Goal: Task Accomplishment & Management: Use online tool/utility

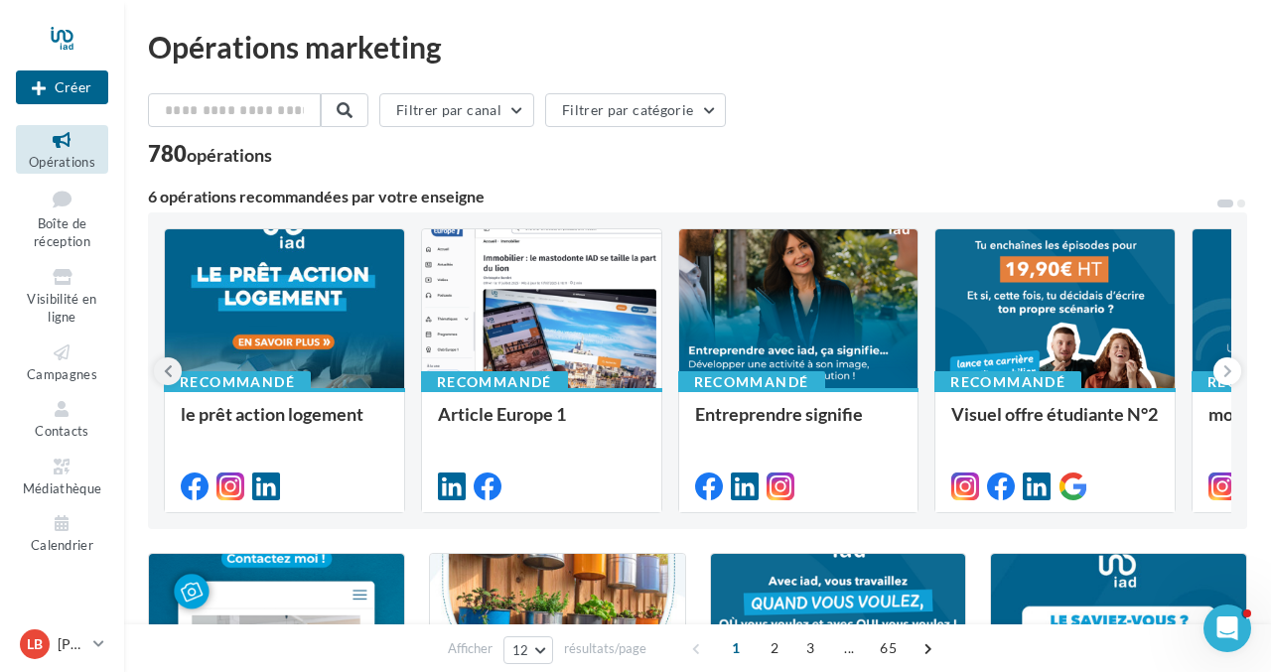
click at [166, 375] on icon at bounding box center [168, 372] width 9 height 20
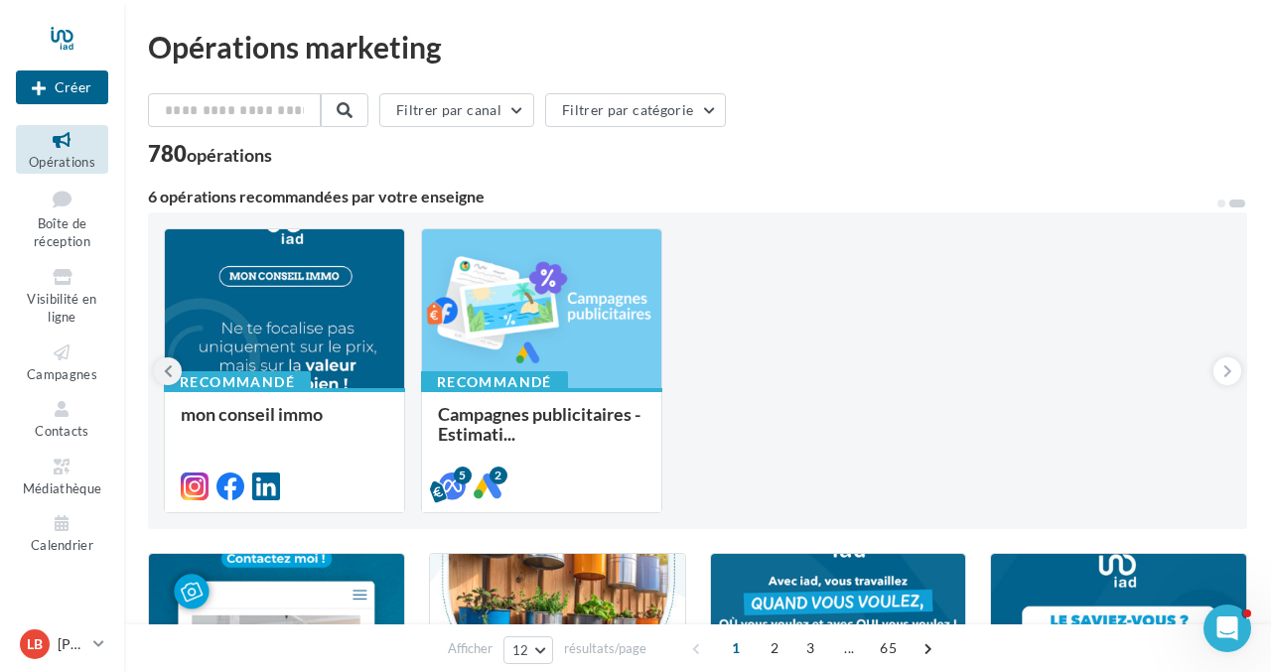
click at [168, 375] on icon at bounding box center [168, 372] width 9 height 20
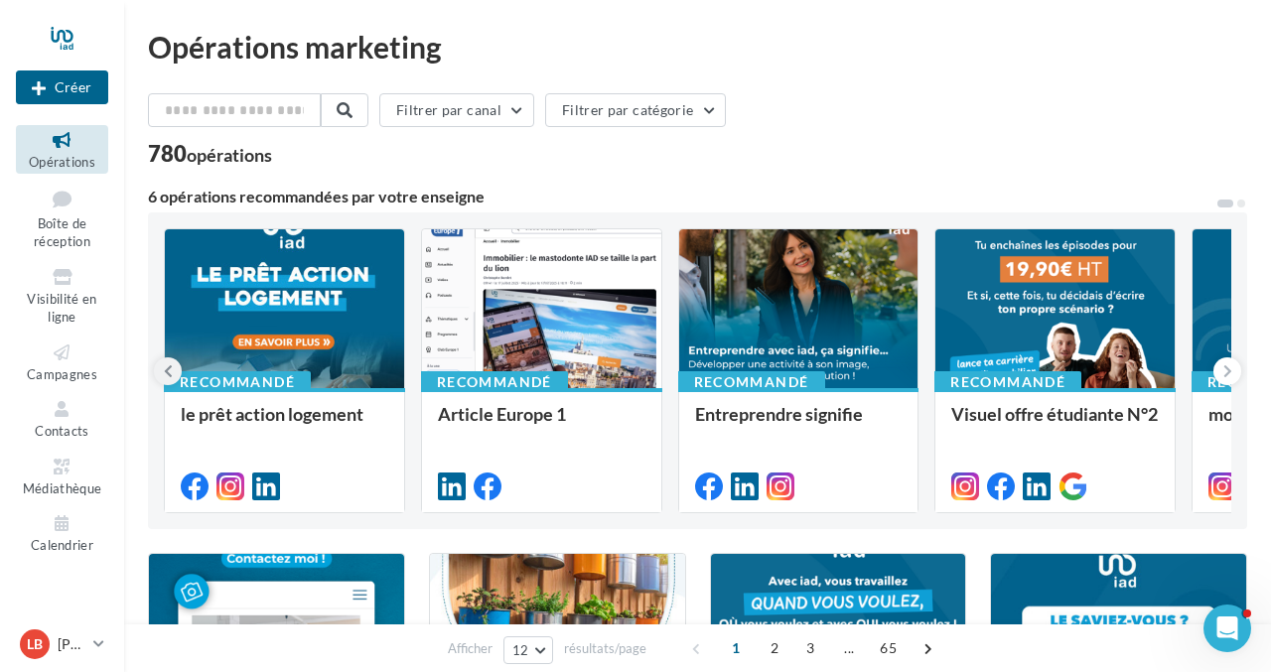
click at [168, 375] on icon at bounding box center [168, 372] width 9 height 20
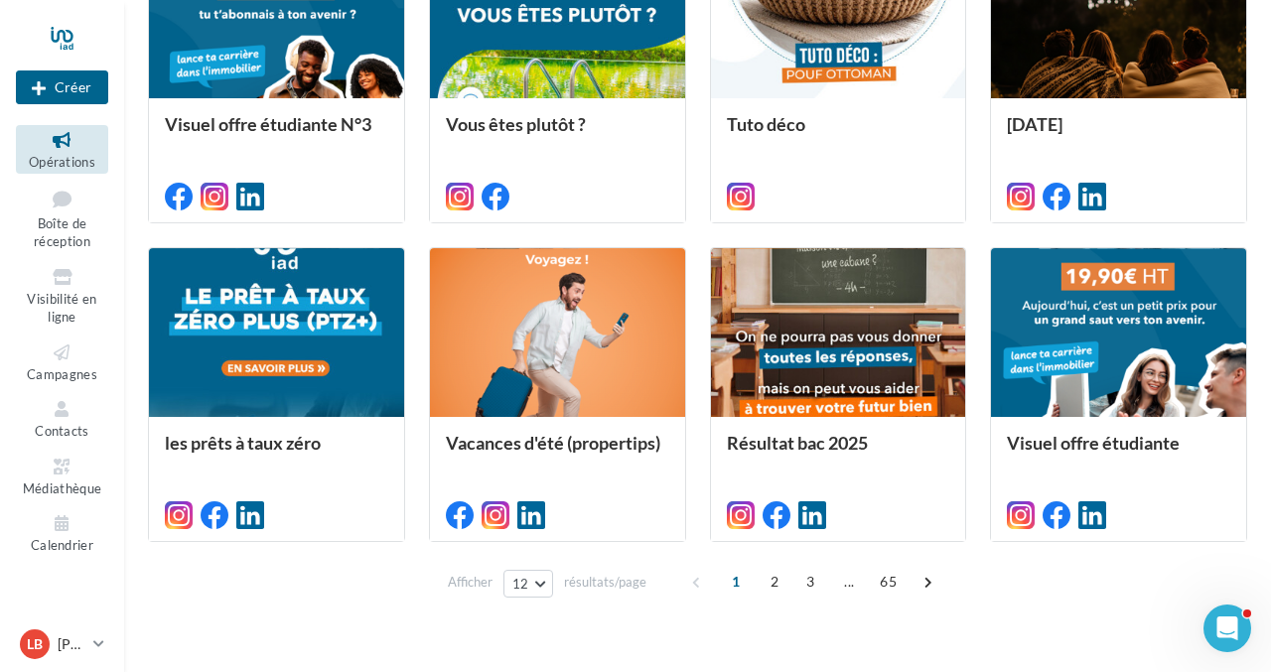
scroll to position [980, 0]
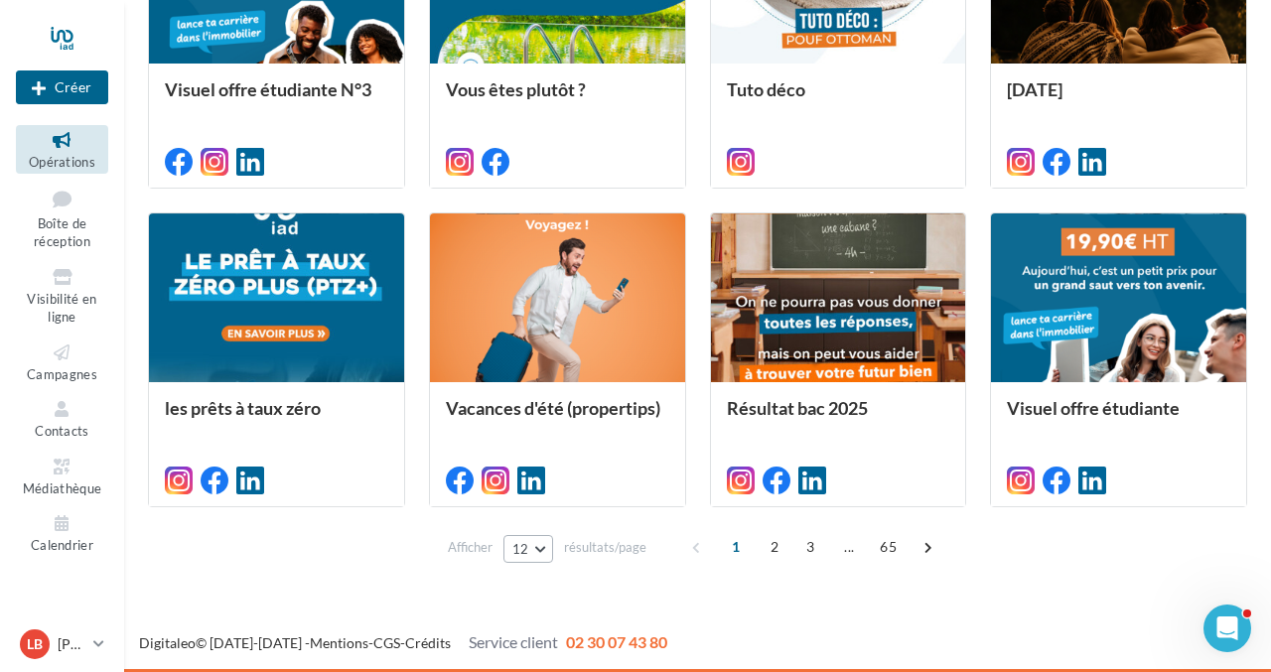
click at [539, 550] on button "12" at bounding box center [529, 549] width 51 height 28
click at [531, 509] on span "96" at bounding box center [527, 513] width 16 height 16
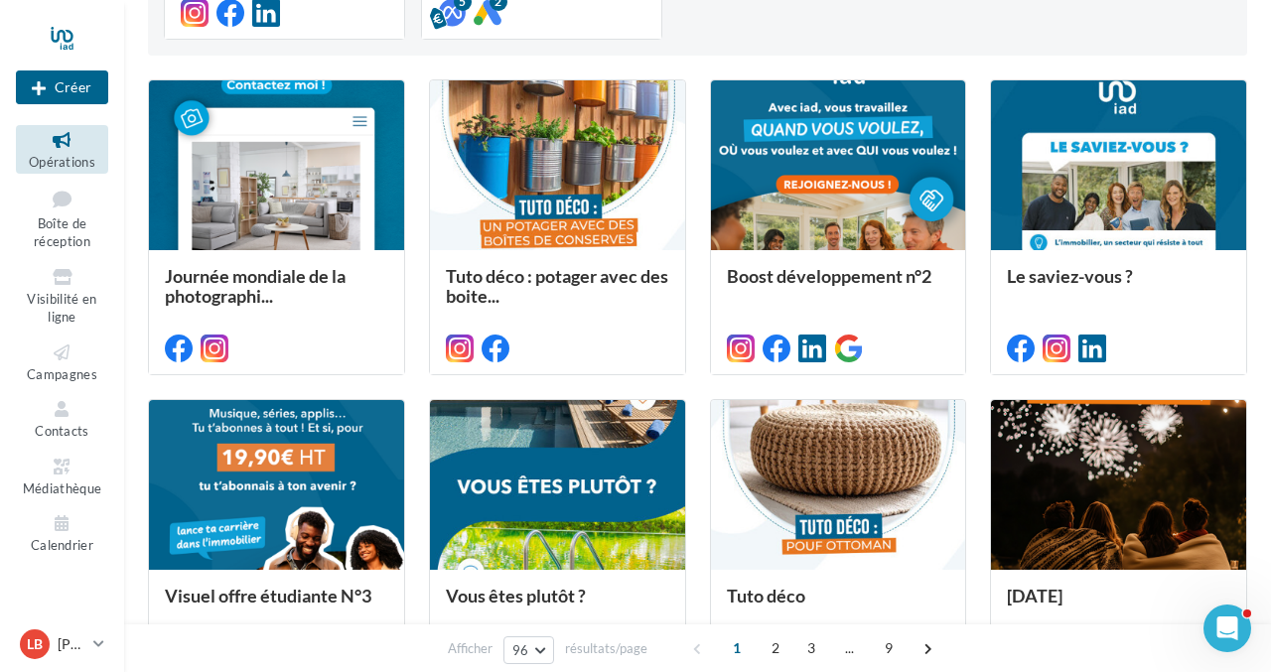
scroll to position [0, 0]
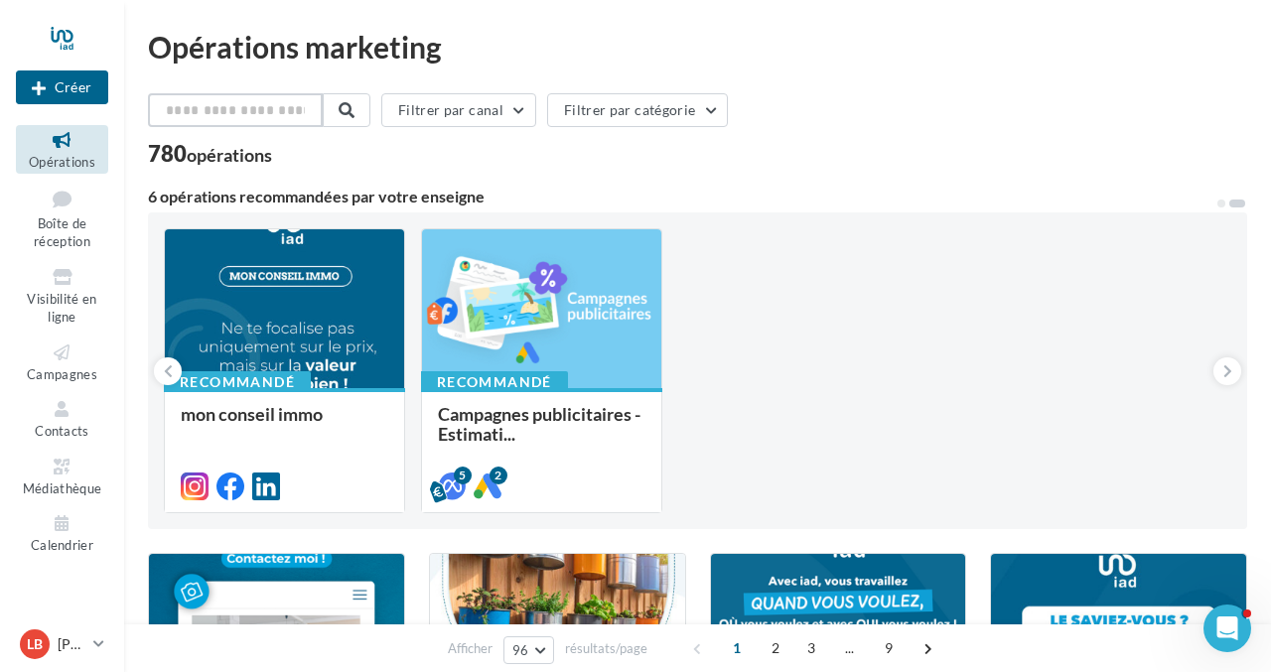
click at [230, 118] on input "text" at bounding box center [235, 110] width 175 height 34
click at [169, 368] on icon at bounding box center [168, 372] width 9 height 20
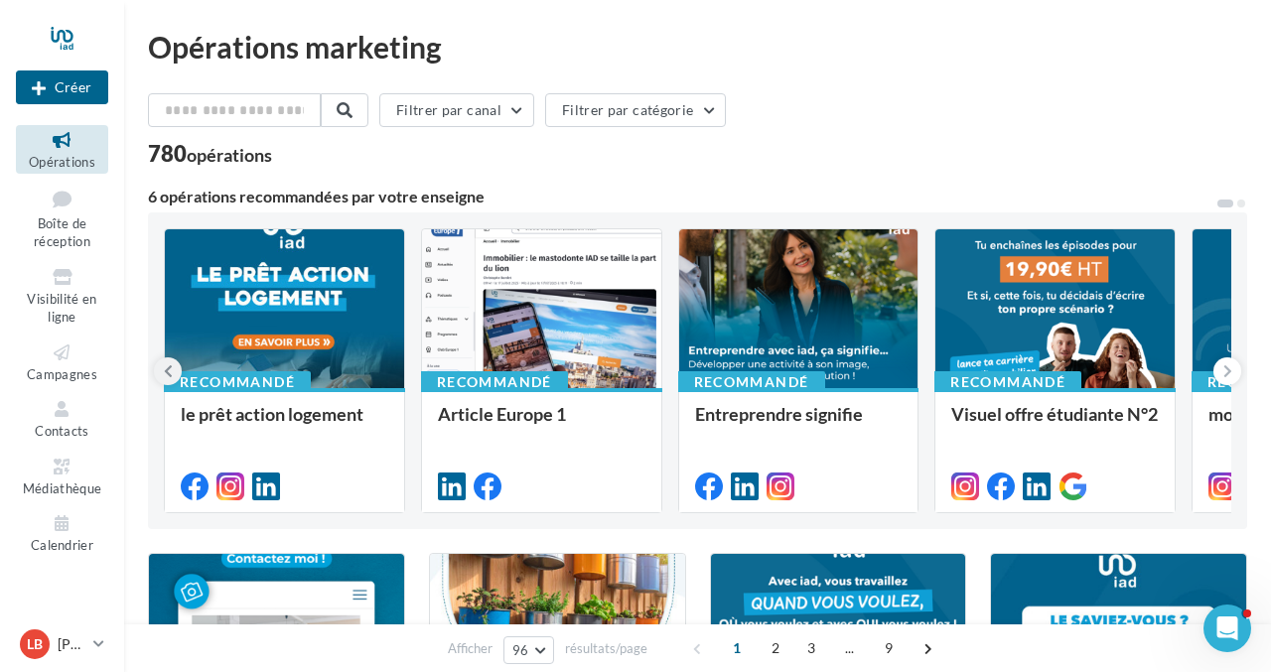
click at [169, 367] on icon at bounding box center [168, 372] width 9 height 20
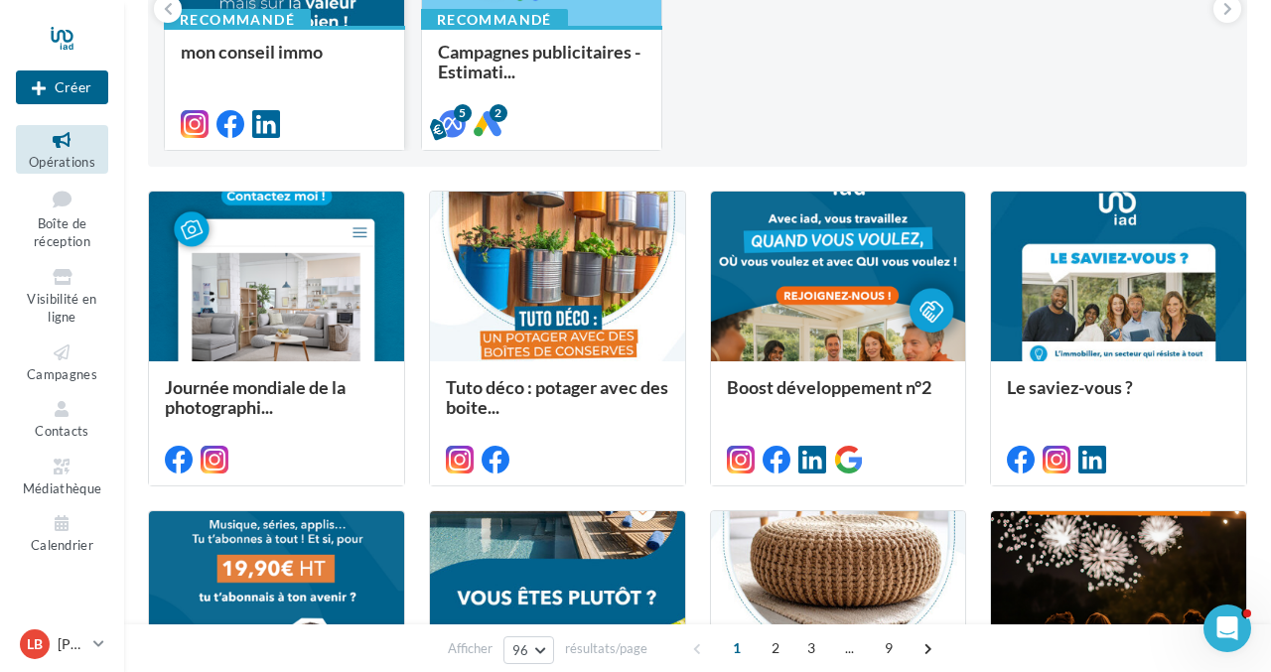
scroll to position [433, 0]
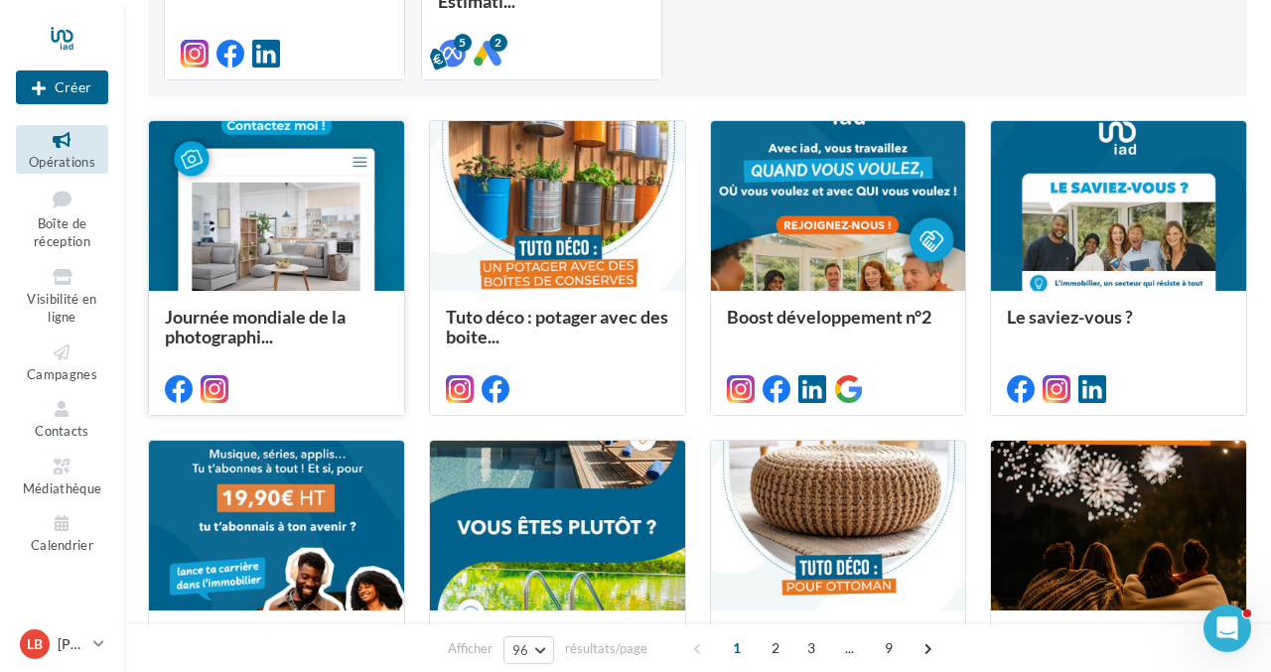
click at [287, 199] on div at bounding box center [276, 207] width 255 height 172
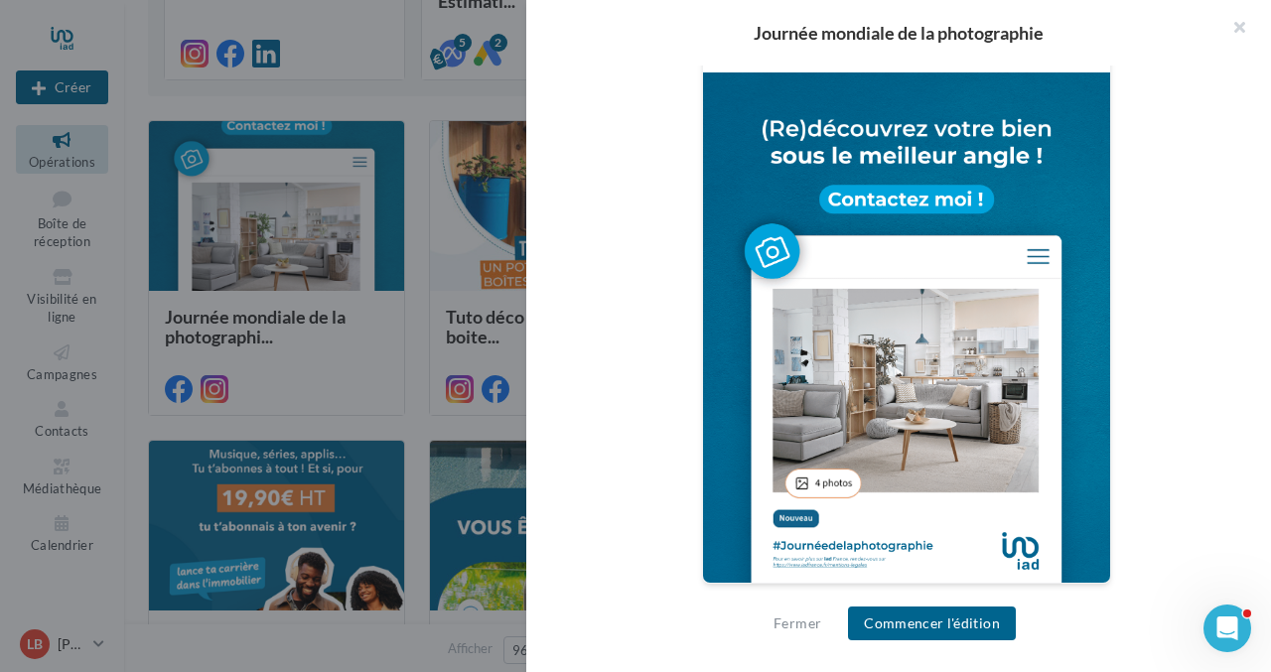
scroll to position [763, 0]
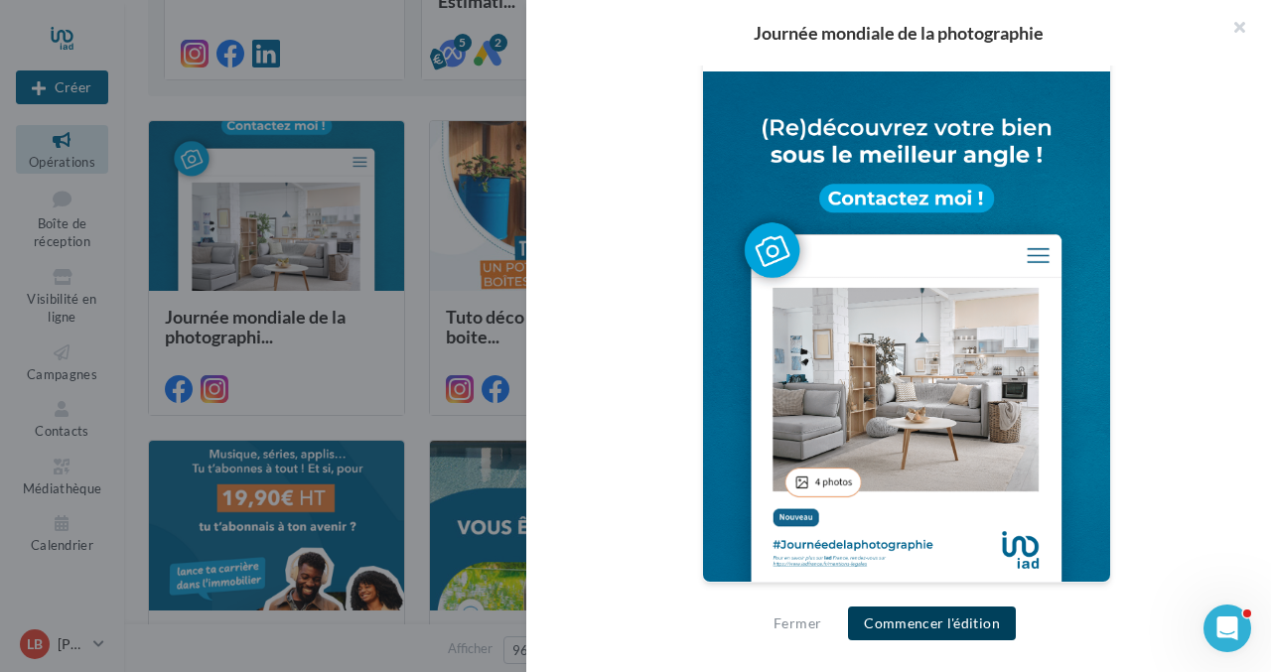
click at [919, 614] on button "Commencer l'édition" at bounding box center [932, 624] width 168 height 34
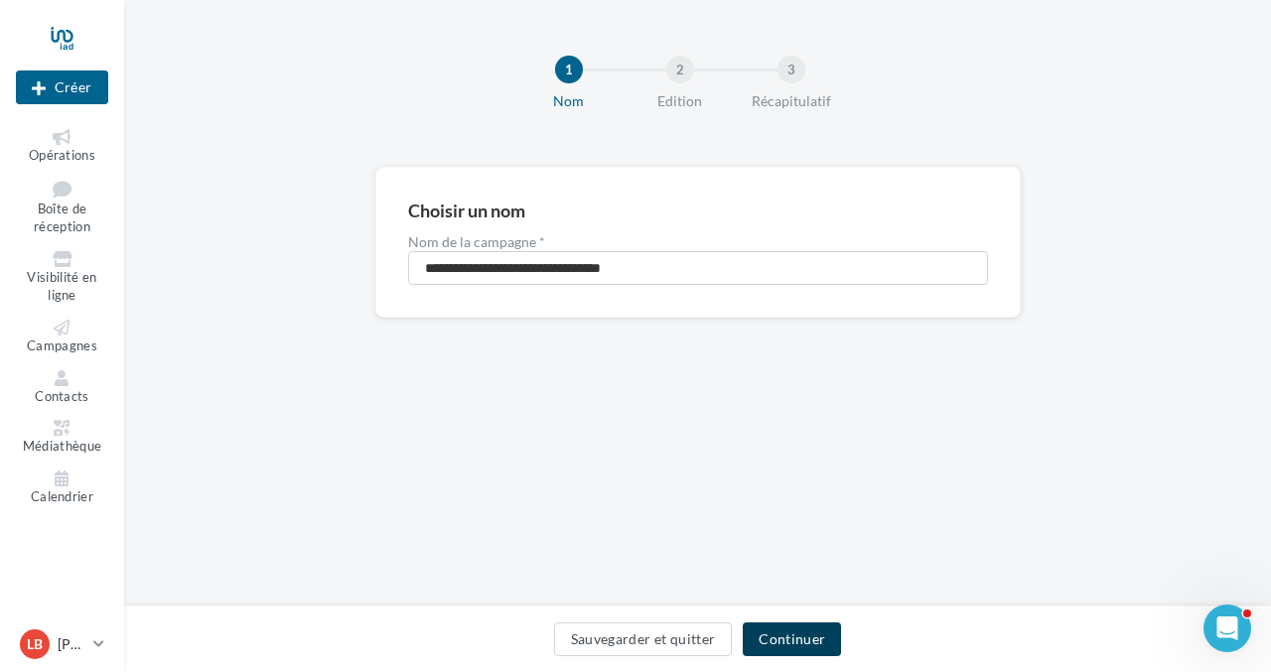
click at [784, 637] on button "Continuer" at bounding box center [792, 640] width 98 height 34
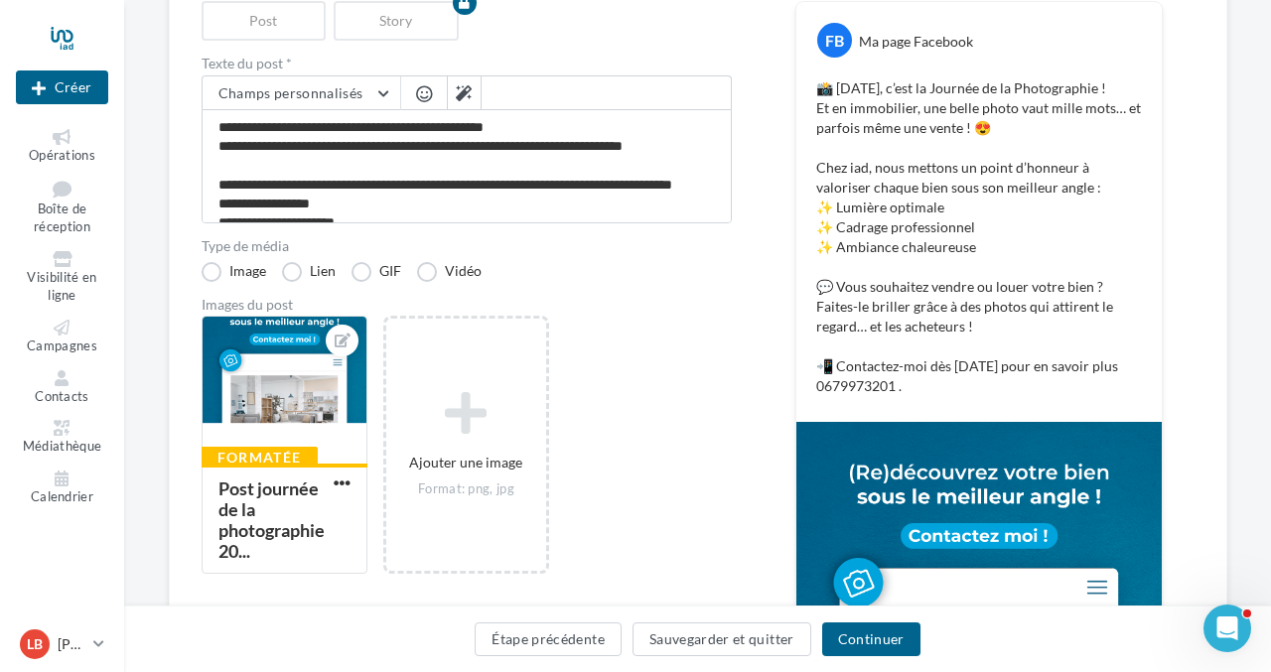
scroll to position [253, 0]
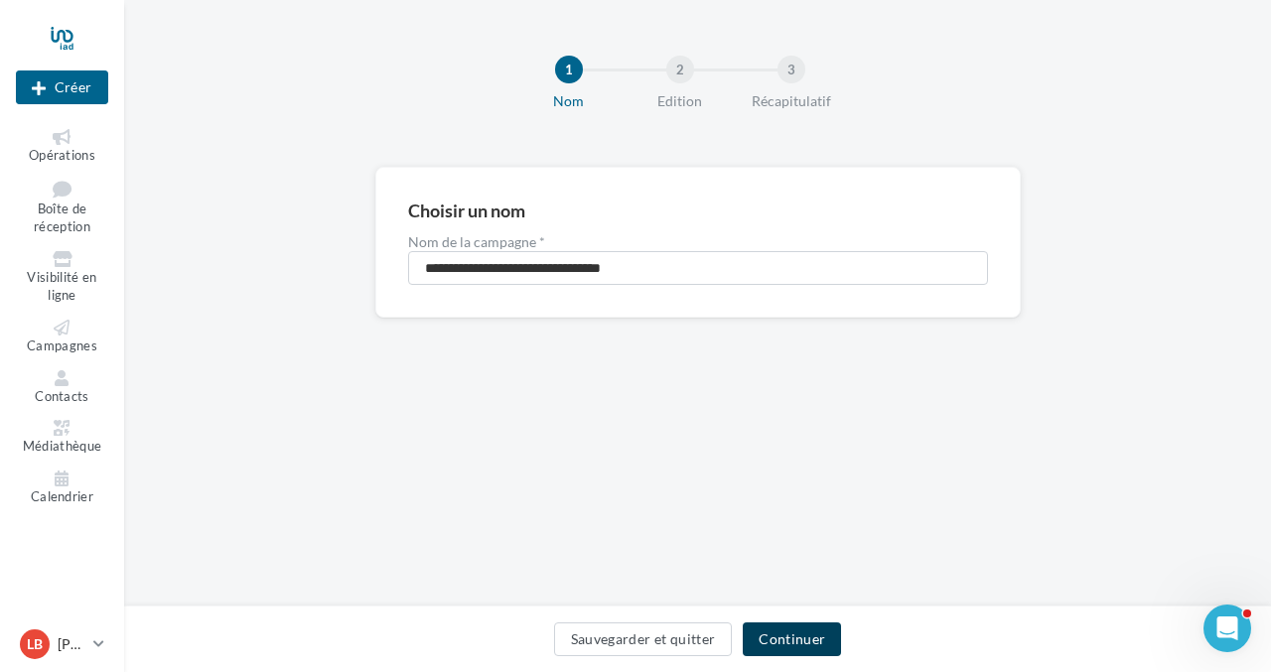
click at [781, 631] on button "Continuer" at bounding box center [792, 640] width 98 height 34
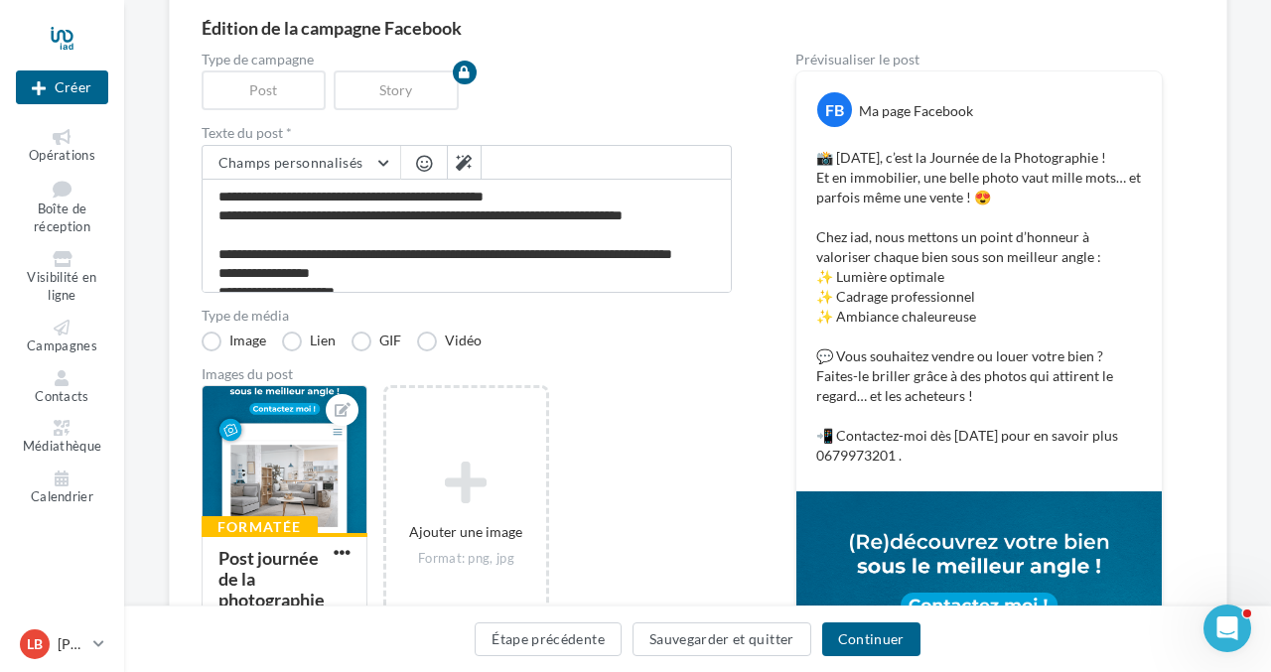
scroll to position [177, 0]
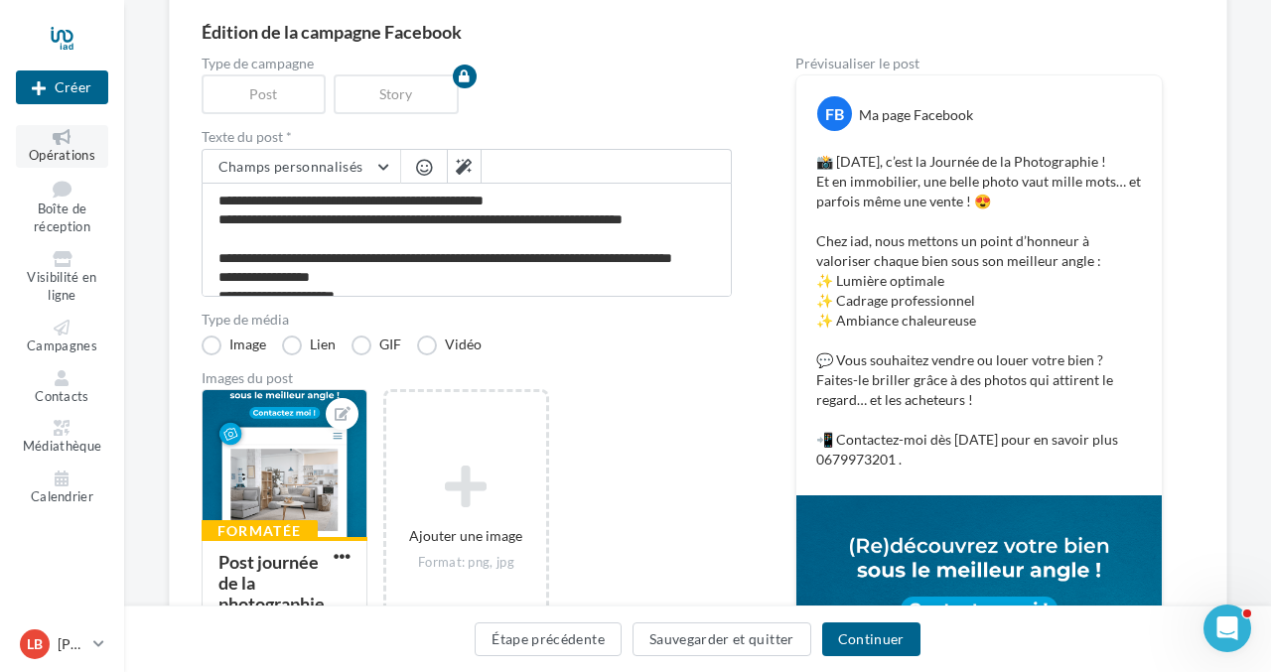
click at [83, 145] on link "Opérations" at bounding box center [62, 146] width 92 height 43
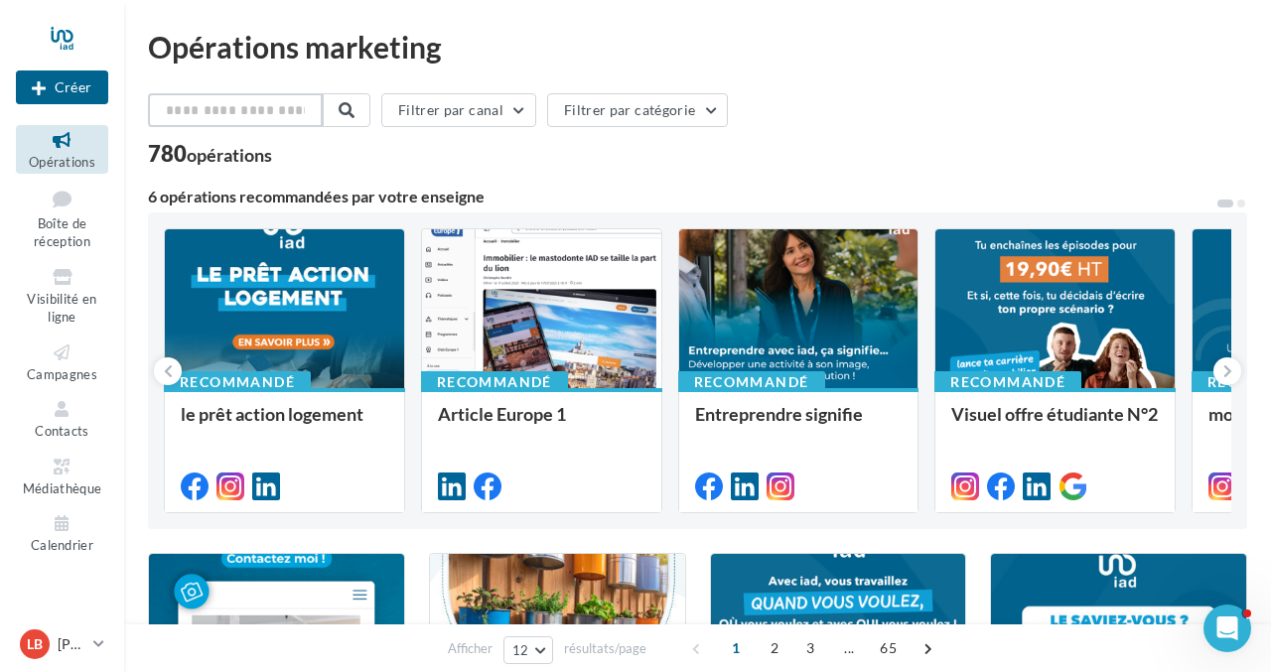
click at [221, 114] on input "text" at bounding box center [235, 110] width 175 height 34
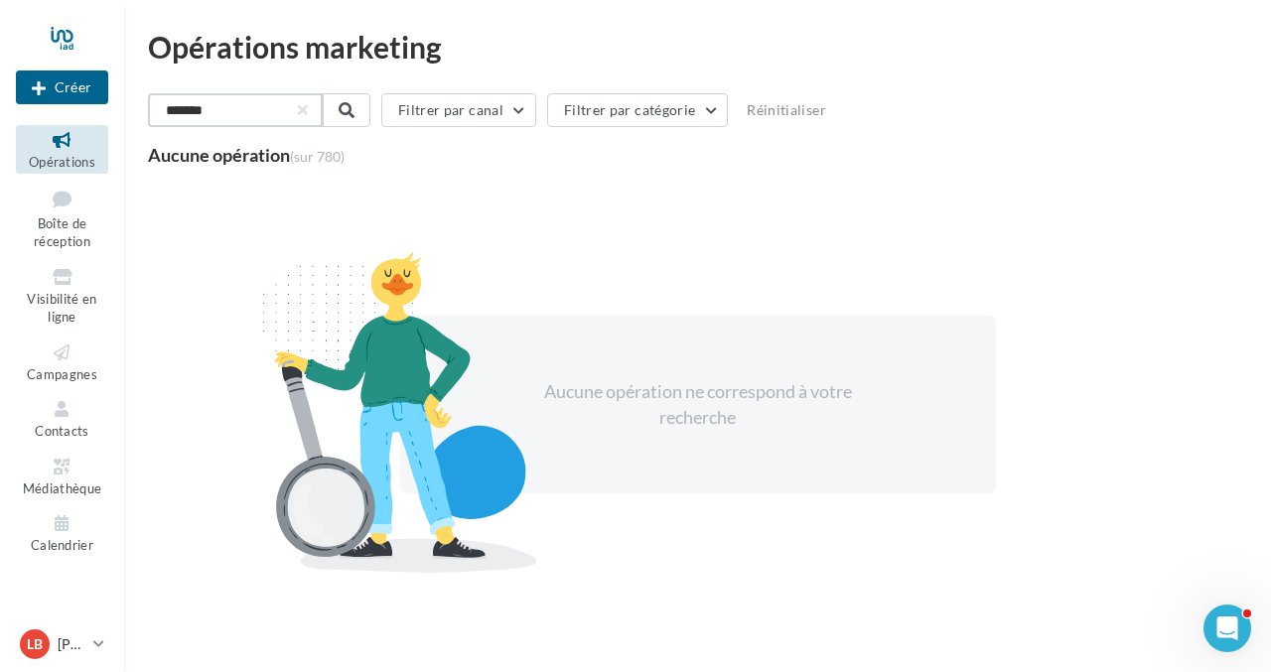
drag, startPoint x: 222, startPoint y: 109, endPoint x: 125, endPoint y: 106, distance: 97.4
click at [125, 106] on div "Opérations marketing ******* Filtrer par canal Filtrer par catégorie Réinitiali…" at bounding box center [697, 326] width 1147 height 589
type input "**********"
click at [353, 105] on span at bounding box center [345, 110] width 16 height 16
click at [77, 154] on span "Opérations" at bounding box center [62, 162] width 67 height 16
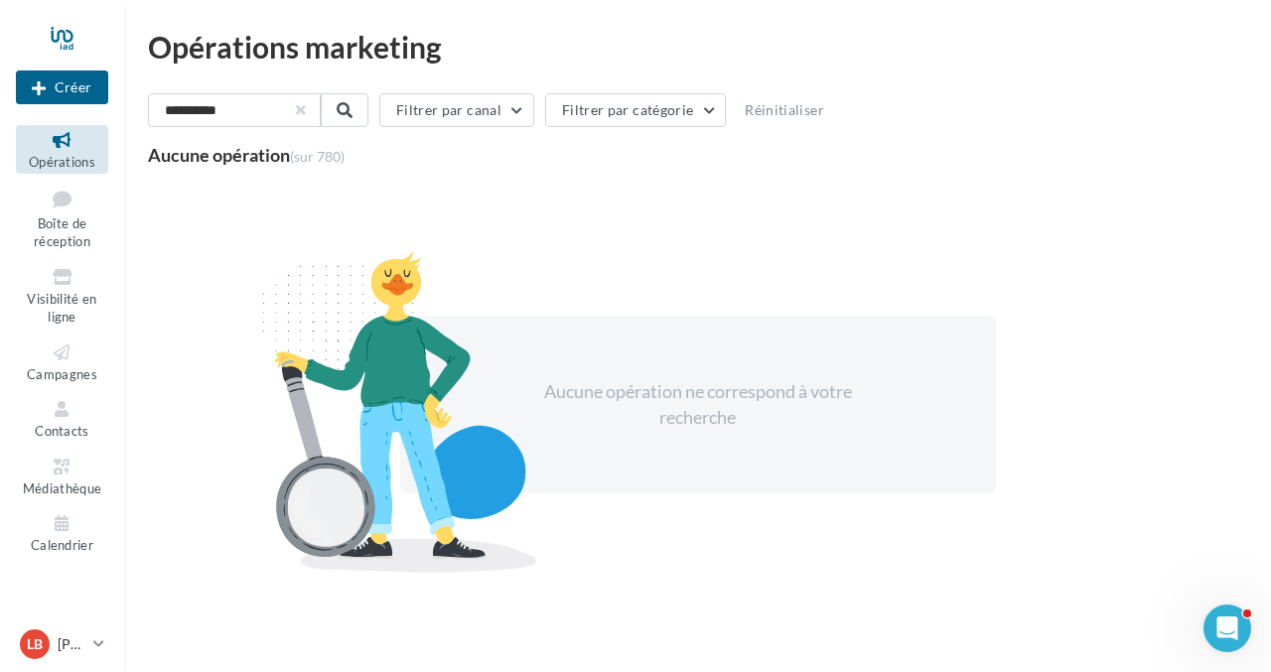
click at [305, 110] on button "button" at bounding box center [301, 110] width 8 height 8
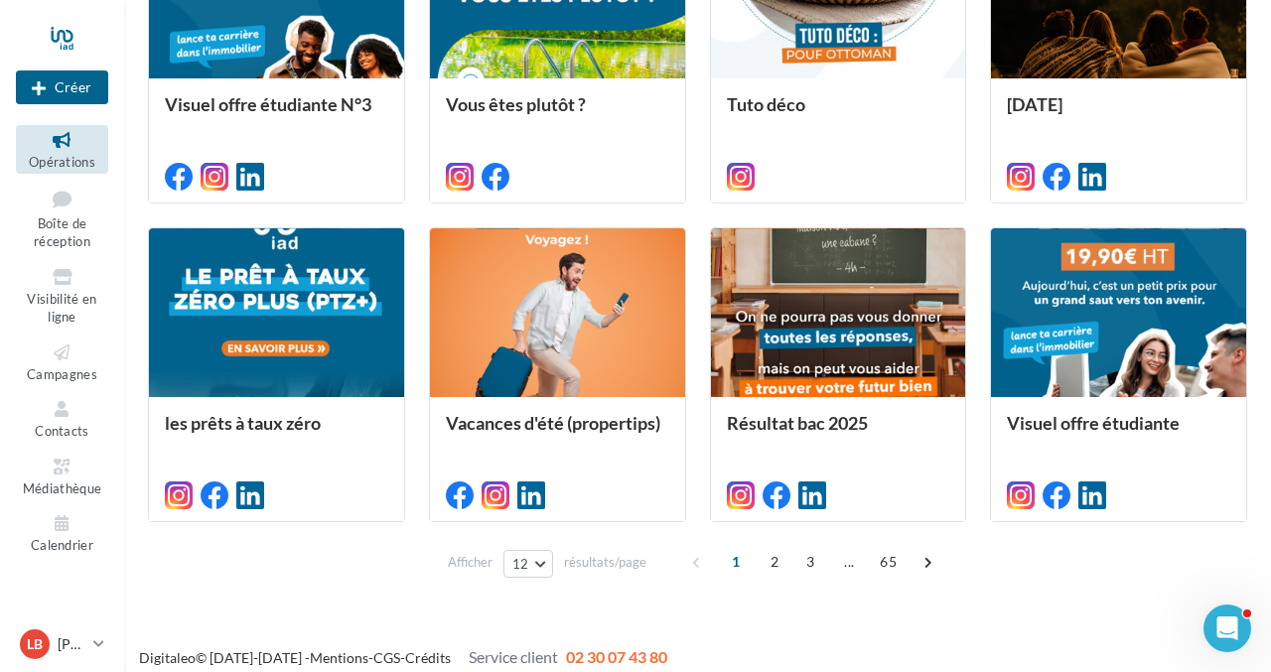
scroll to position [980, 0]
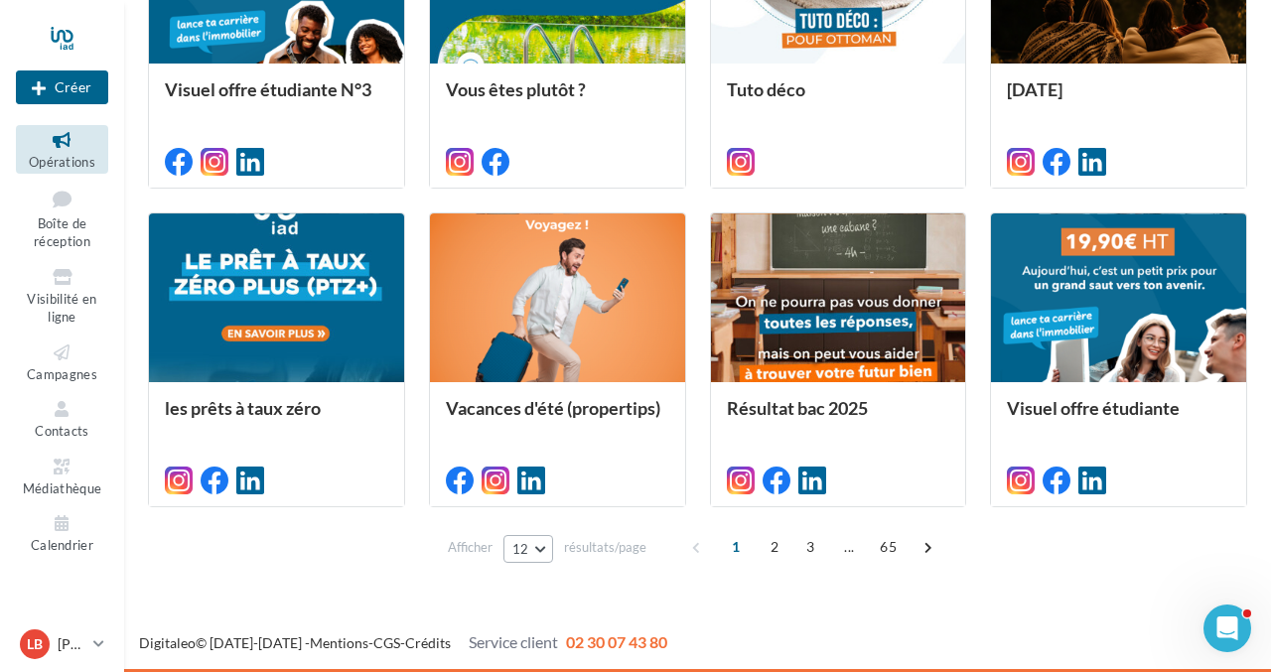
click at [538, 547] on button "12" at bounding box center [529, 549] width 51 height 28
click at [531, 514] on span "96" at bounding box center [527, 513] width 16 height 16
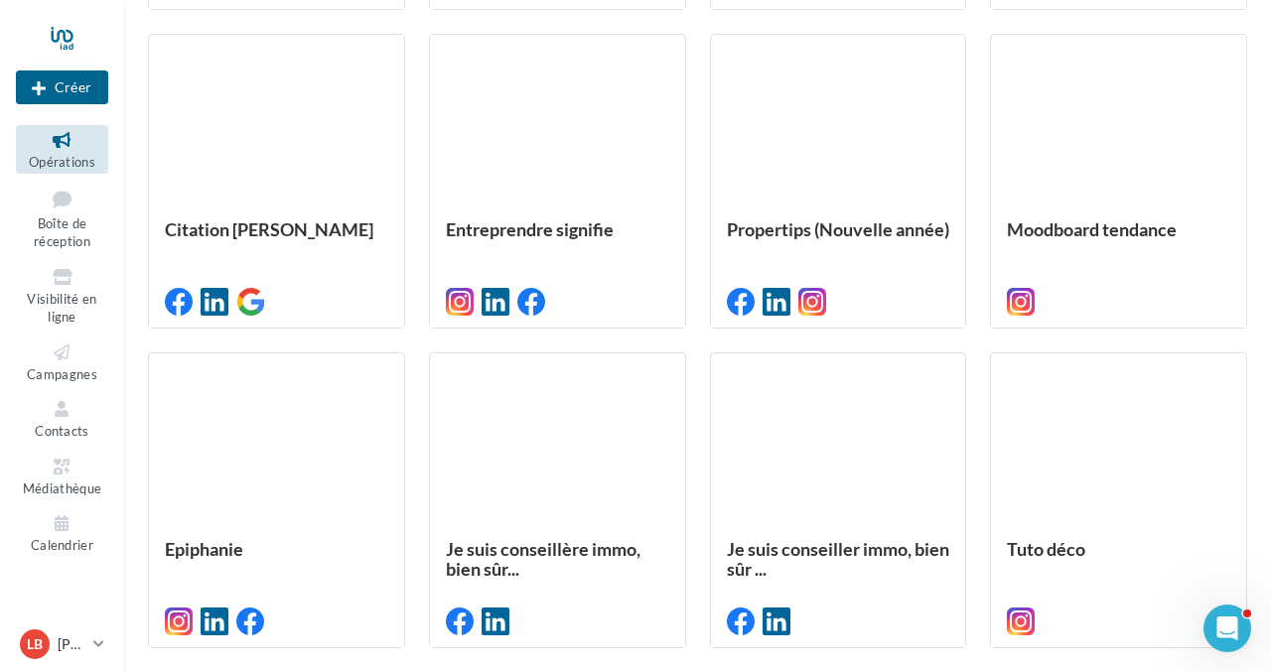
scroll to position [7692, 0]
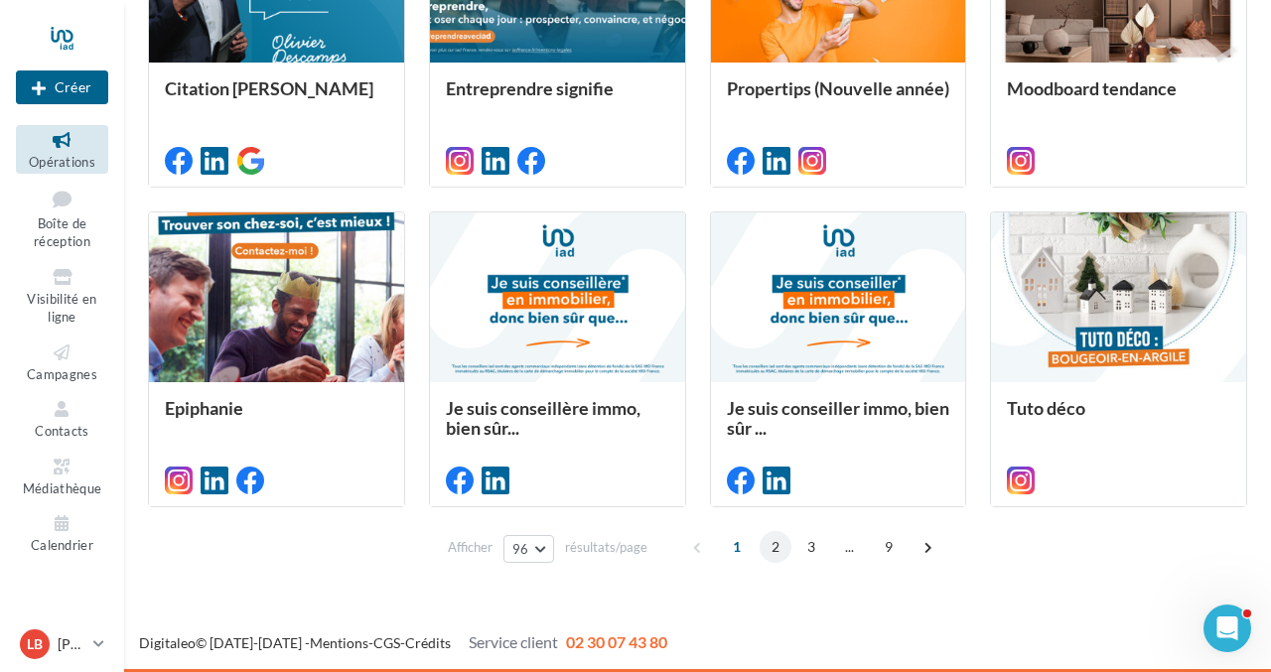
click at [769, 551] on span "2" at bounding box center [776, 547] width 32 height 32
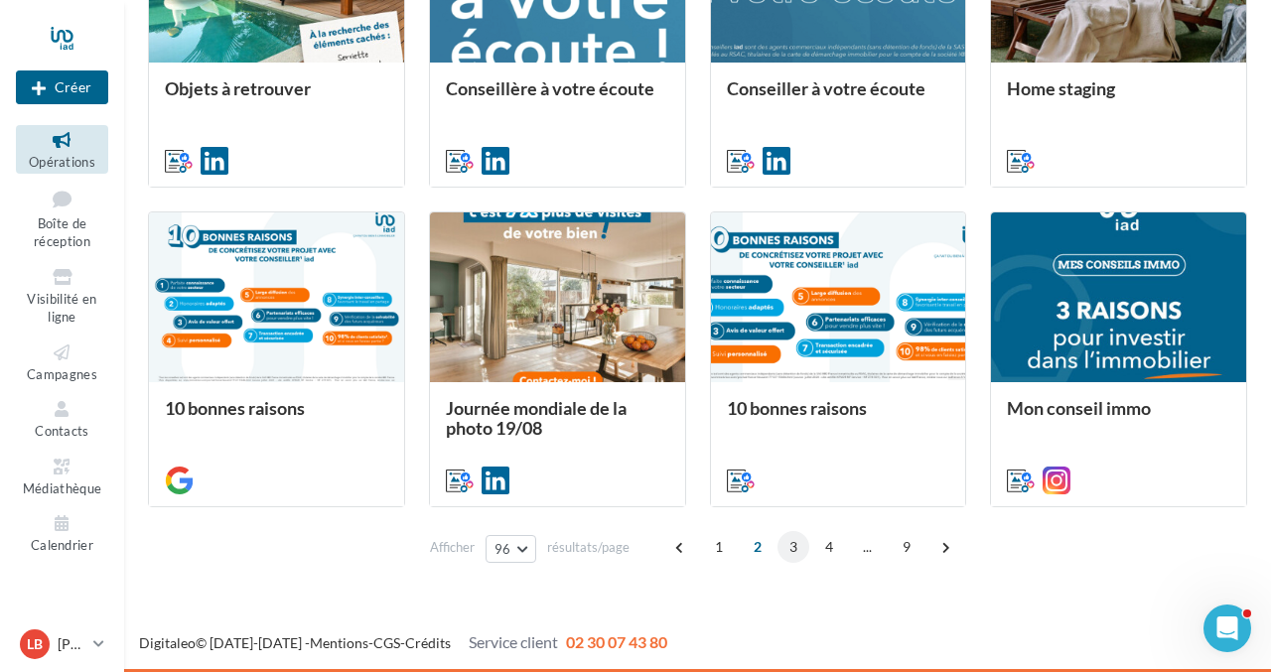
click at [788, 549] on span "3" at bounding box center [794, 547] width 32 height 32
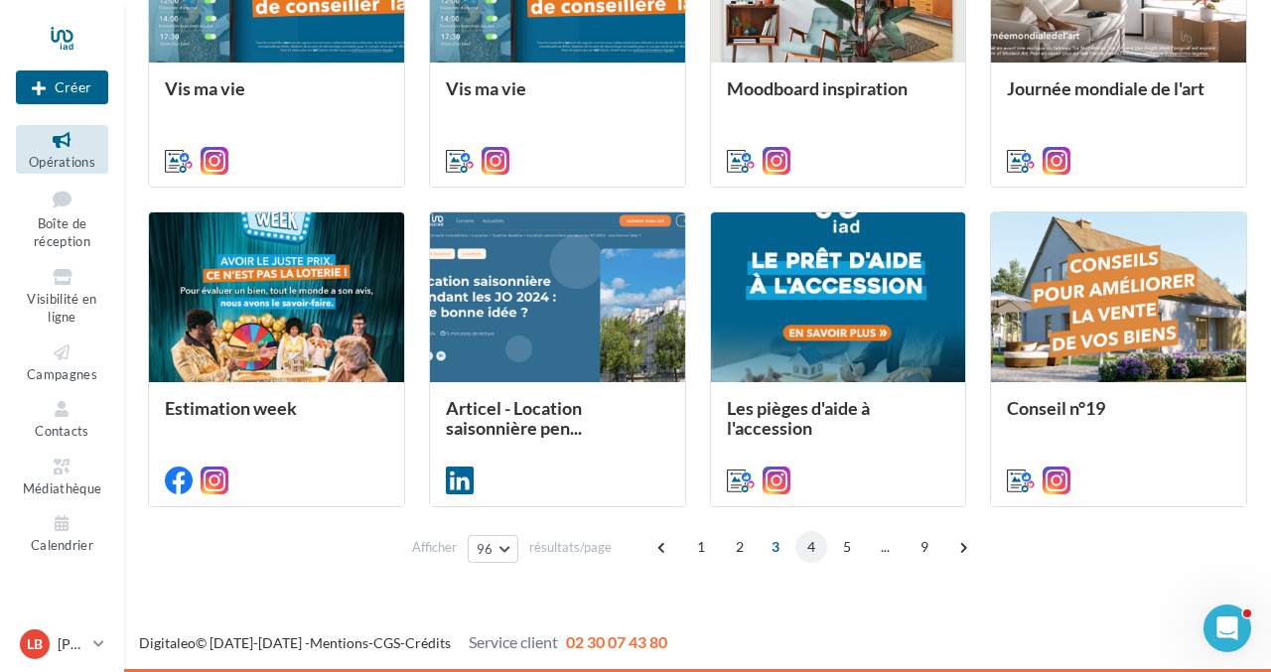
click at [809, 547] on span "4" at bounding box center [812, 547] width 32 height 32
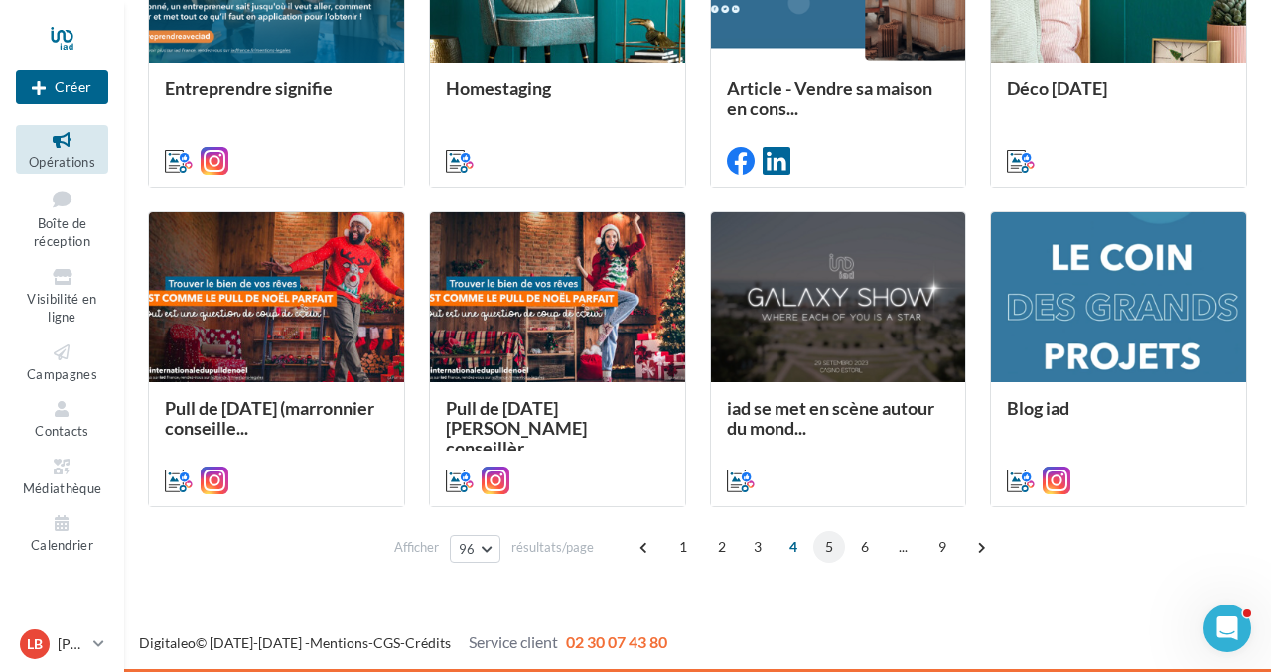
click at [828, 542] on span "5" at bounding box center [830, 547] width 32 height 32
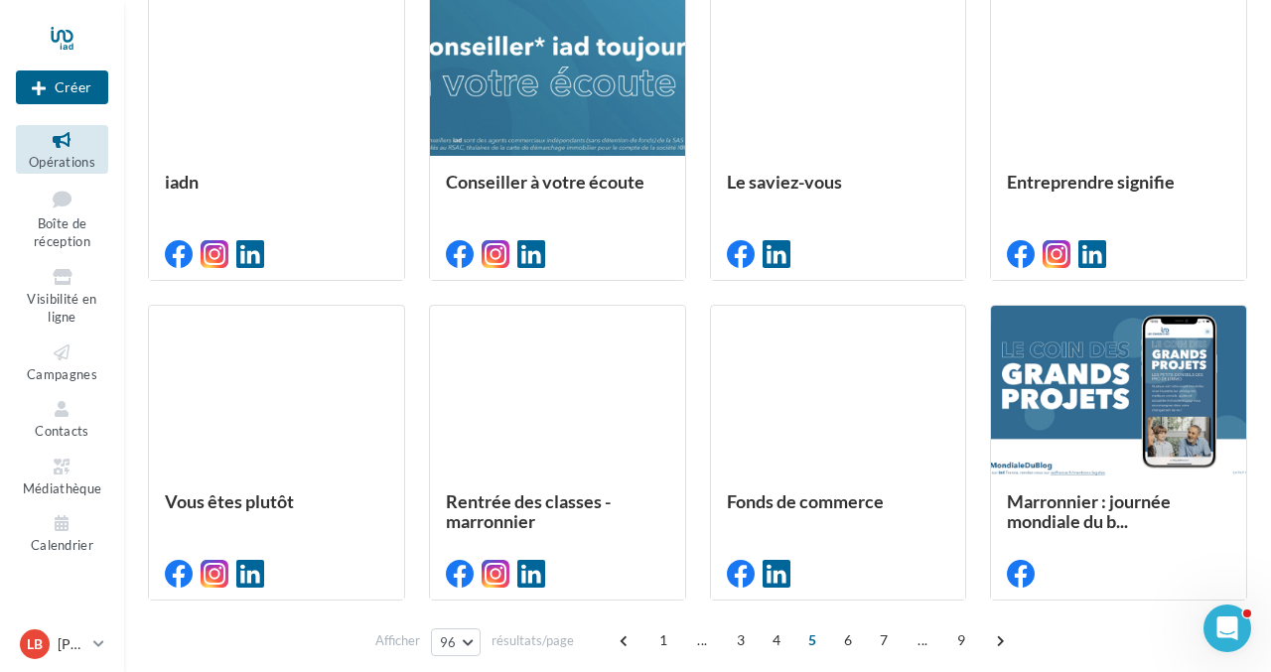
scroll to position [7603, 0]
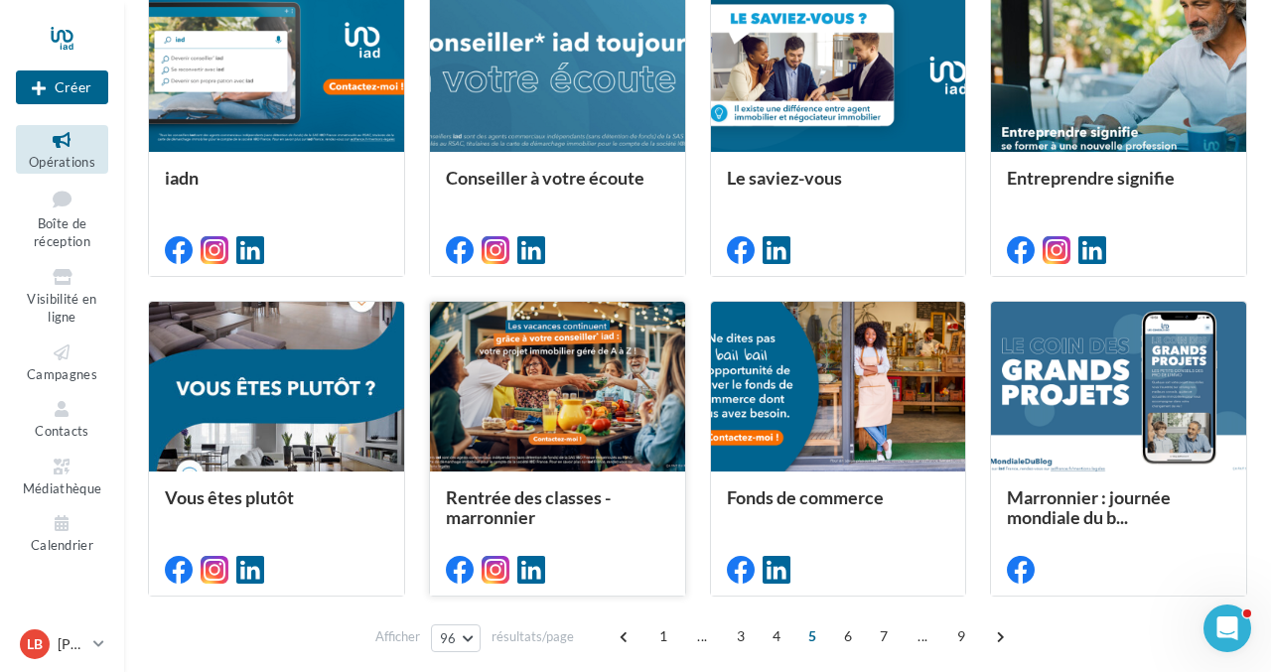
click at [576, 406] on div at bounding box center [557, 388] width 255 height 172
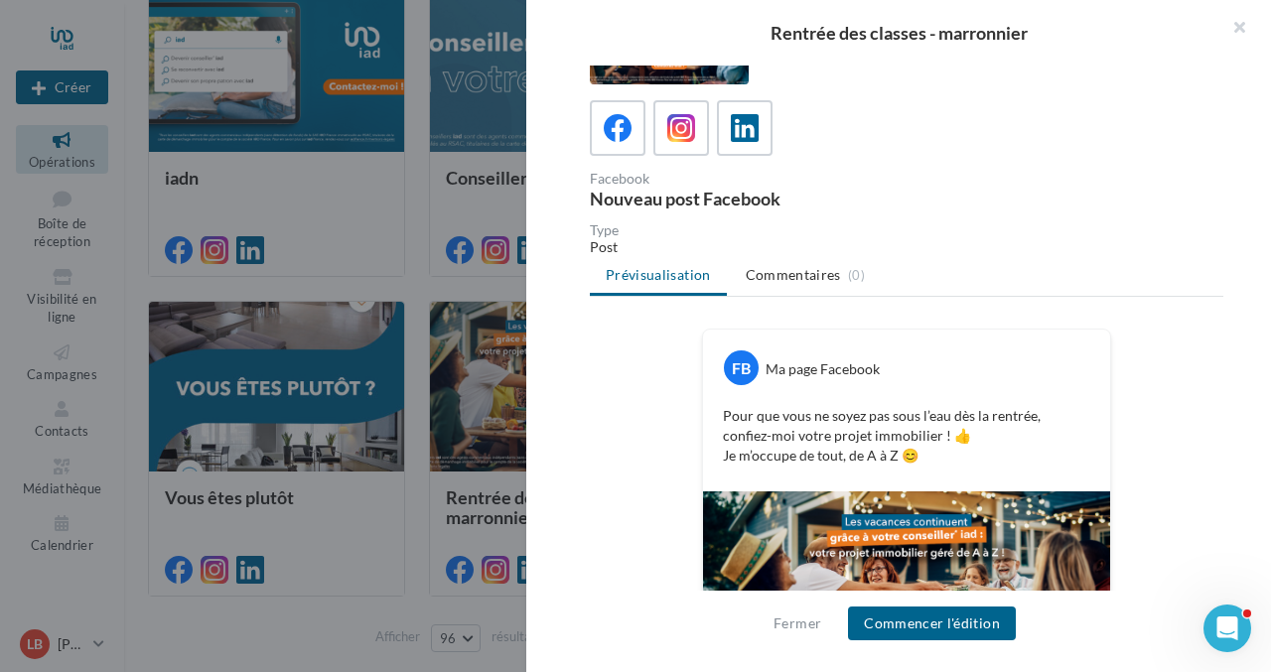
scroll to position [208, 0]
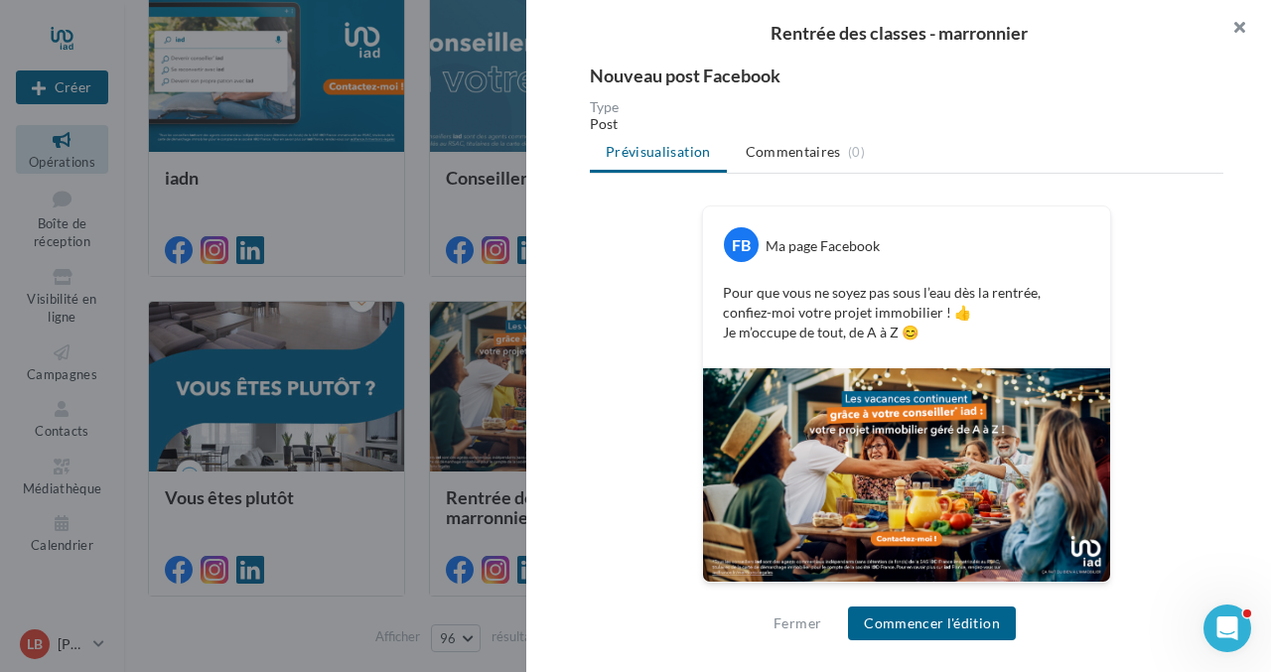
click at [1242, 21] on button "button" at bounding box center [1231, 30] width 79 height 60
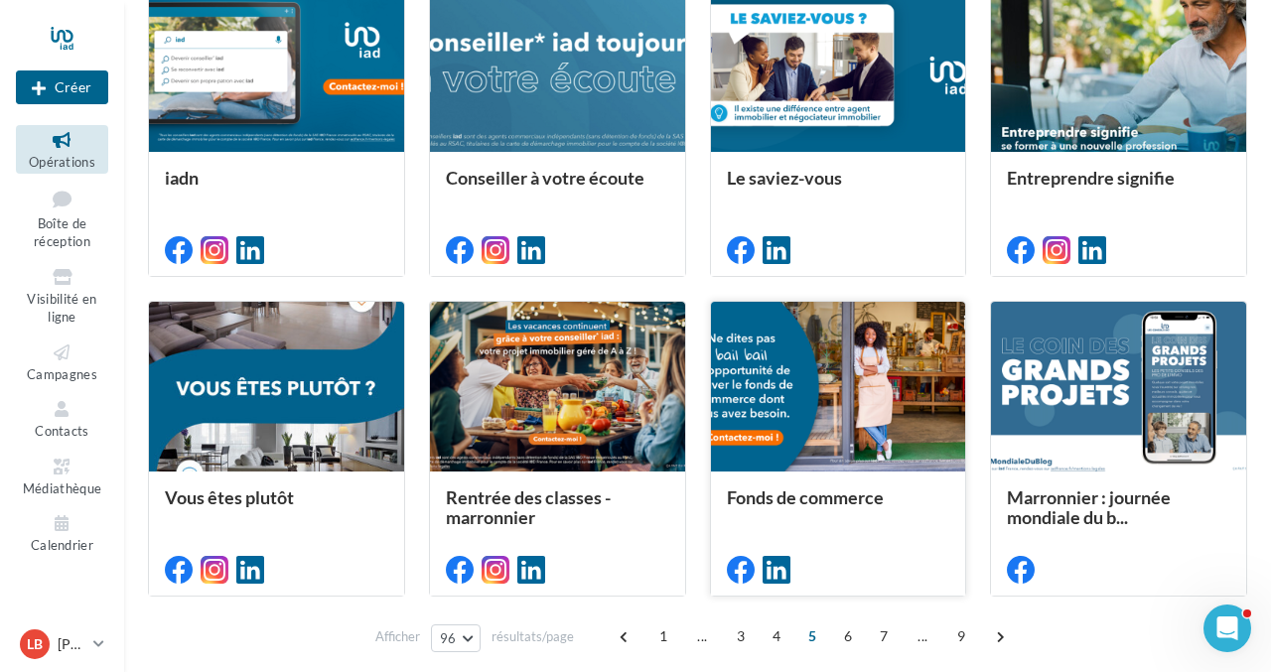
scroll to position [7692, 0]
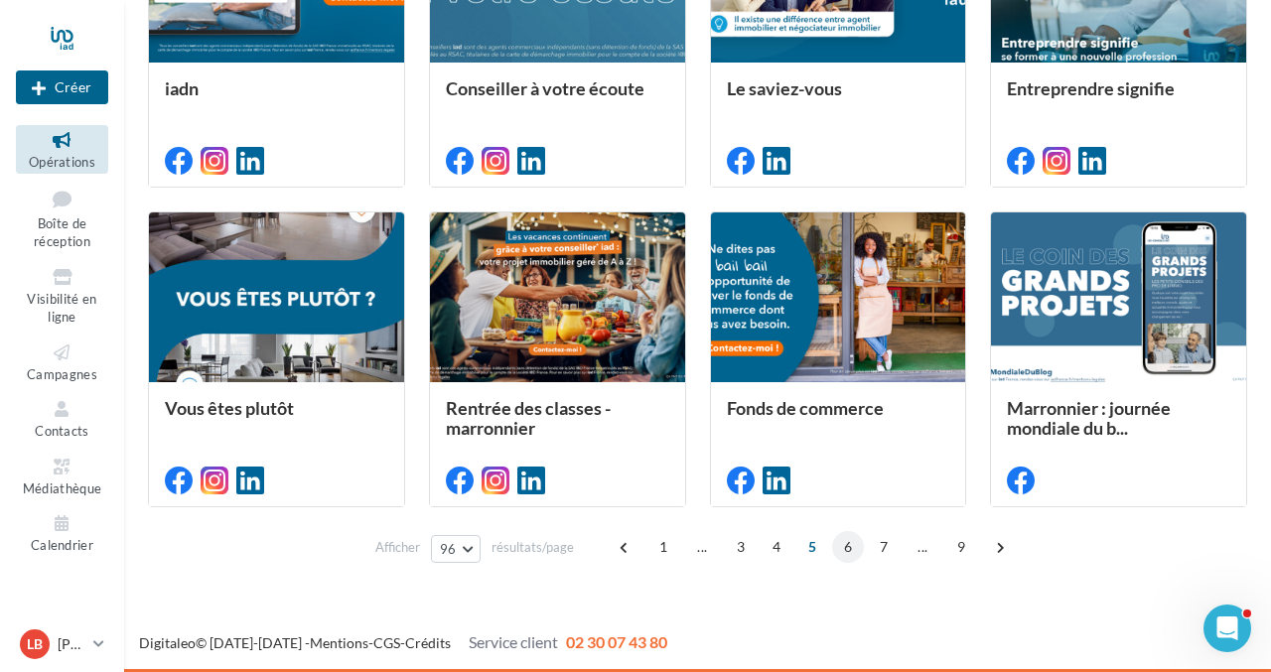
click at [842, 548] on span "6" at bounding box center [848, 547] width 32 height 32
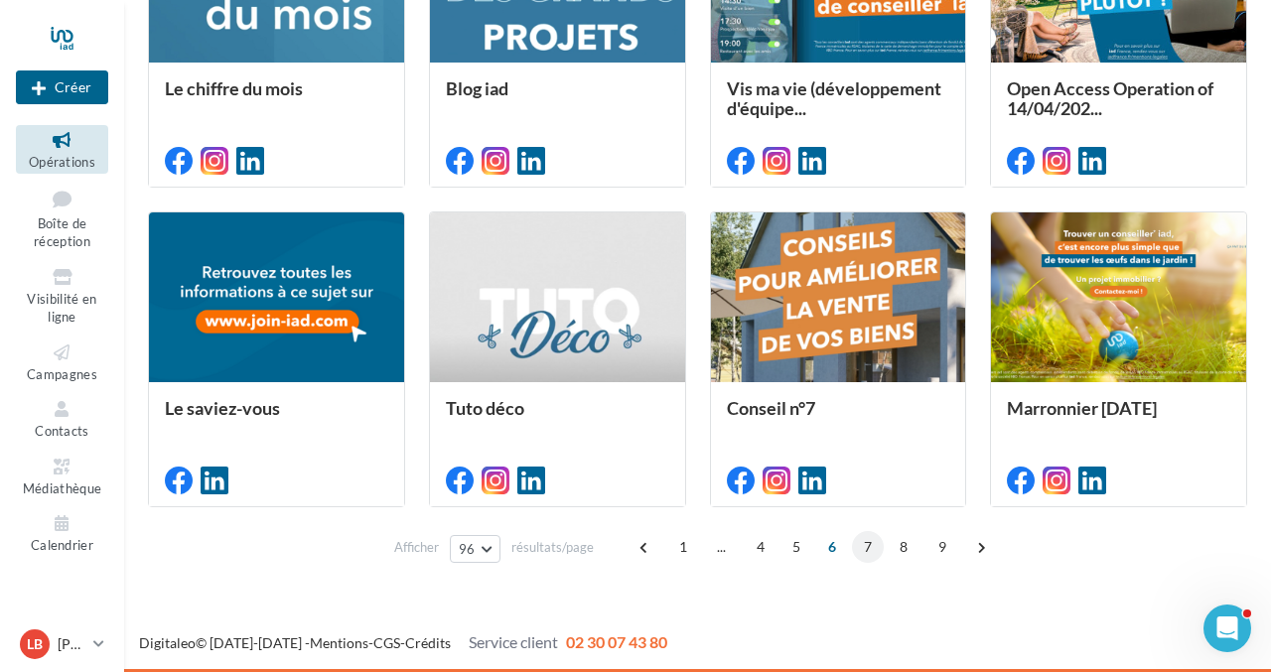
click at [863, 554] on span "7" at bounding box center [868, 547] width 32 height 32
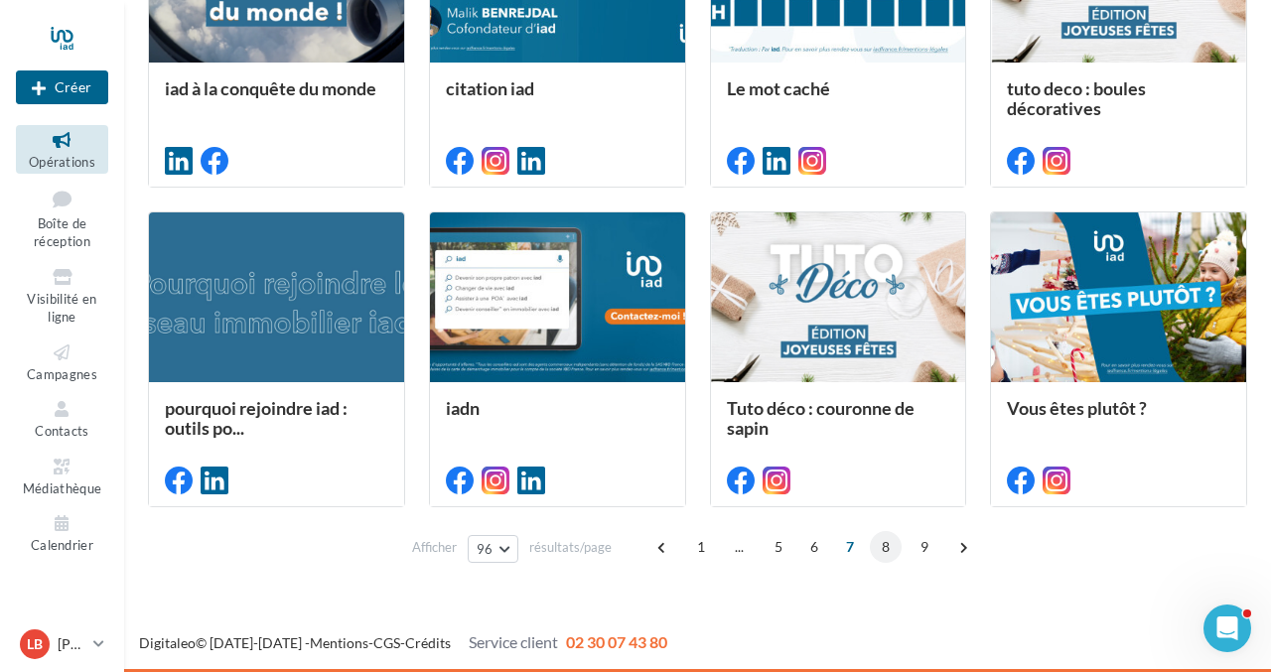
click at [882, 540] on span "8" at bounding box center [886, 547] width 32 height 32
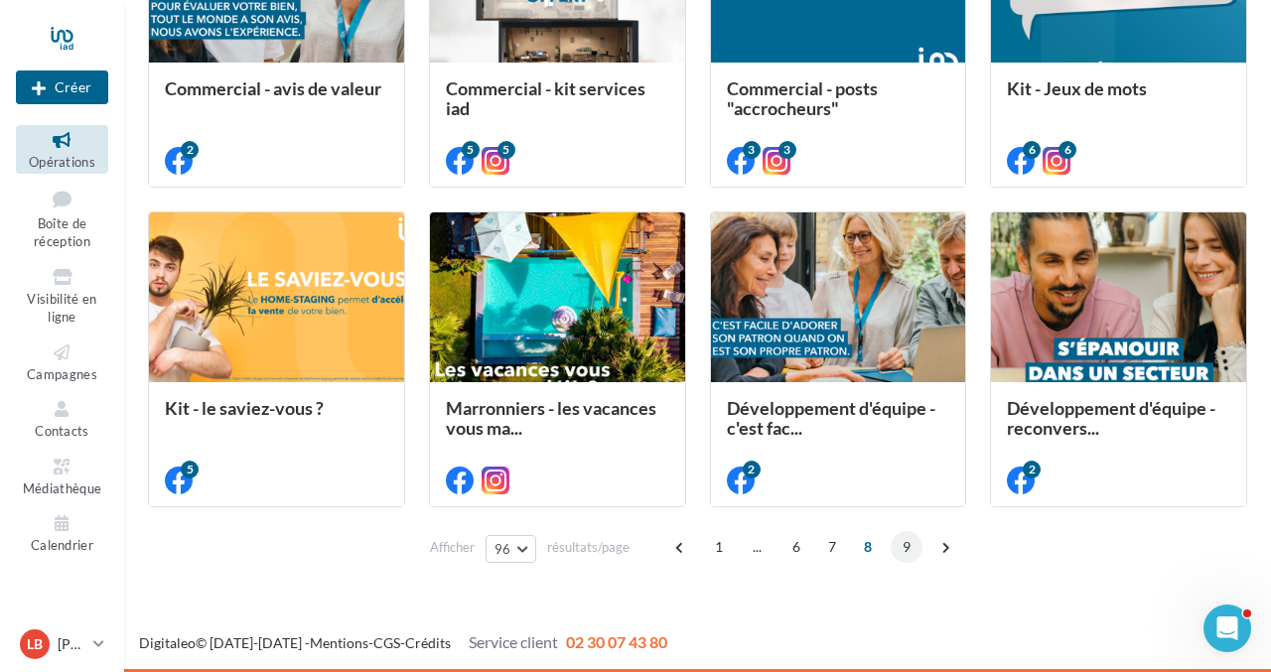
click at [900, 544] on span "9" at bounding box center [907, 547] width 32 height 32
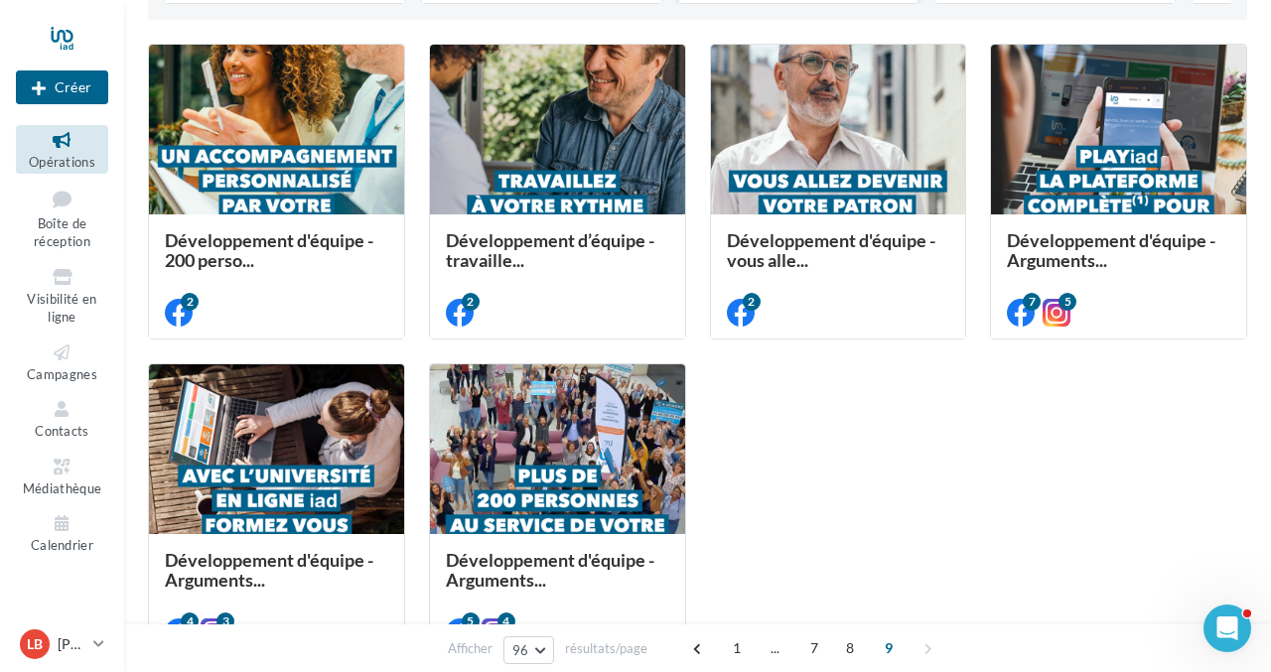
scroll to position [661, 0]
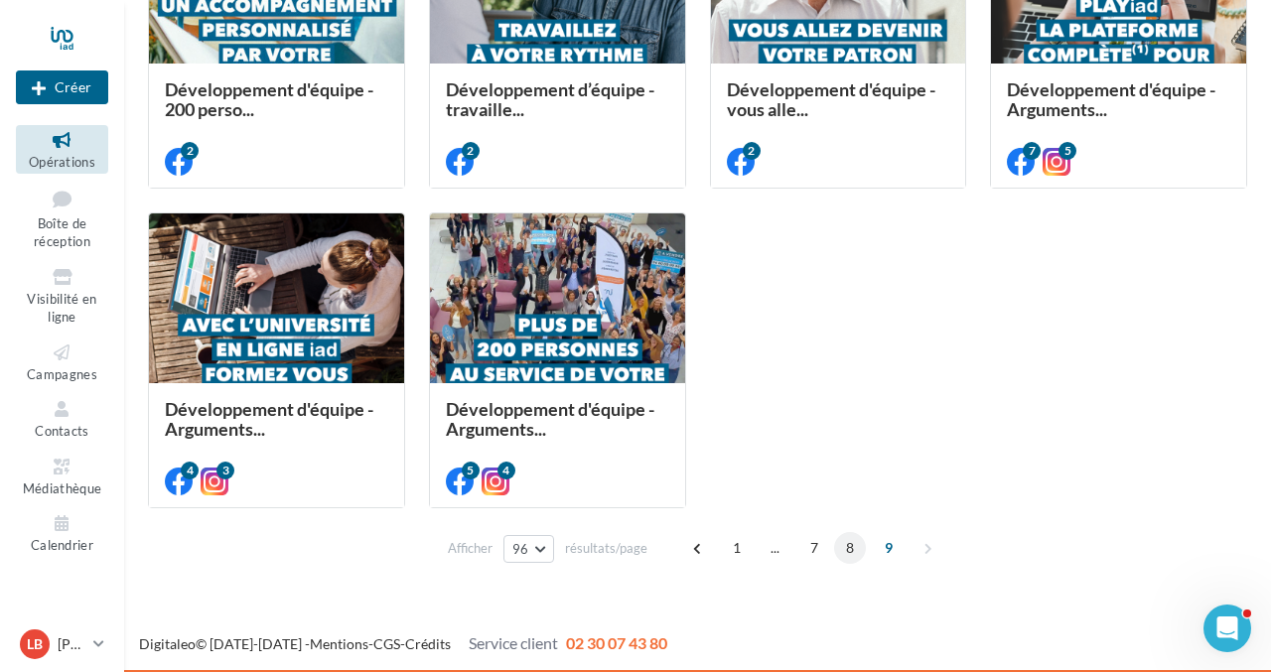
click at [849, 548] on span "8" at bounding box center [850, 548] width 32 height 32
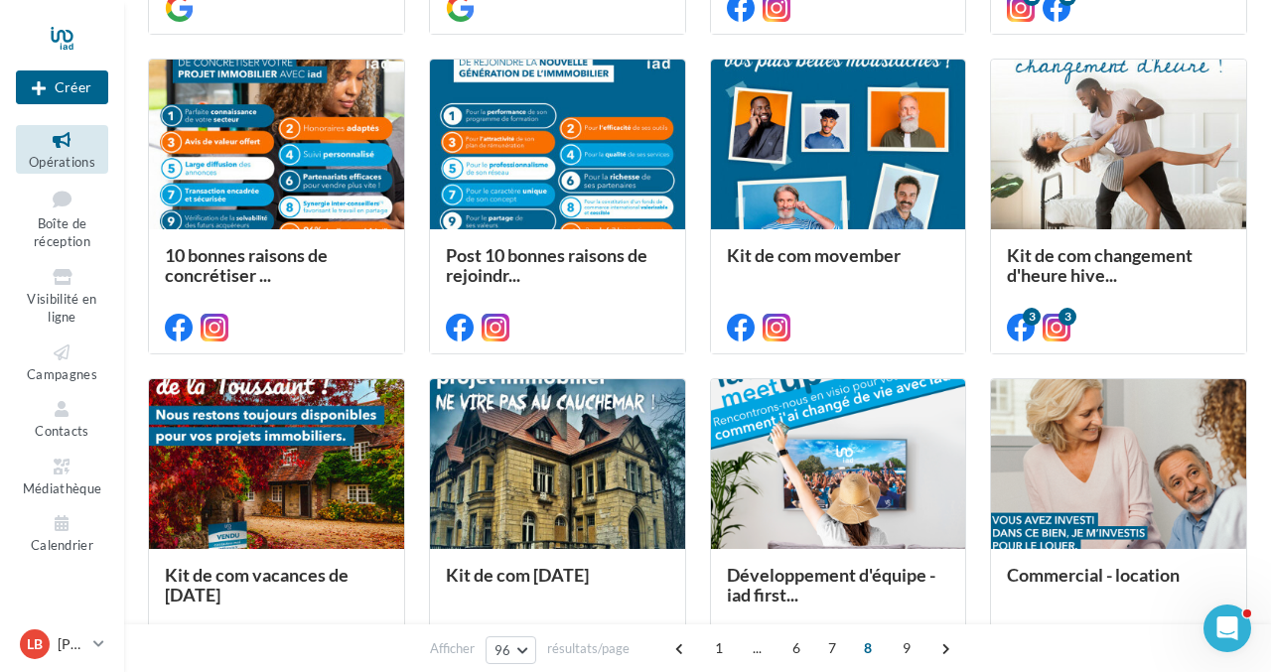
scroll to position [6846, 0]
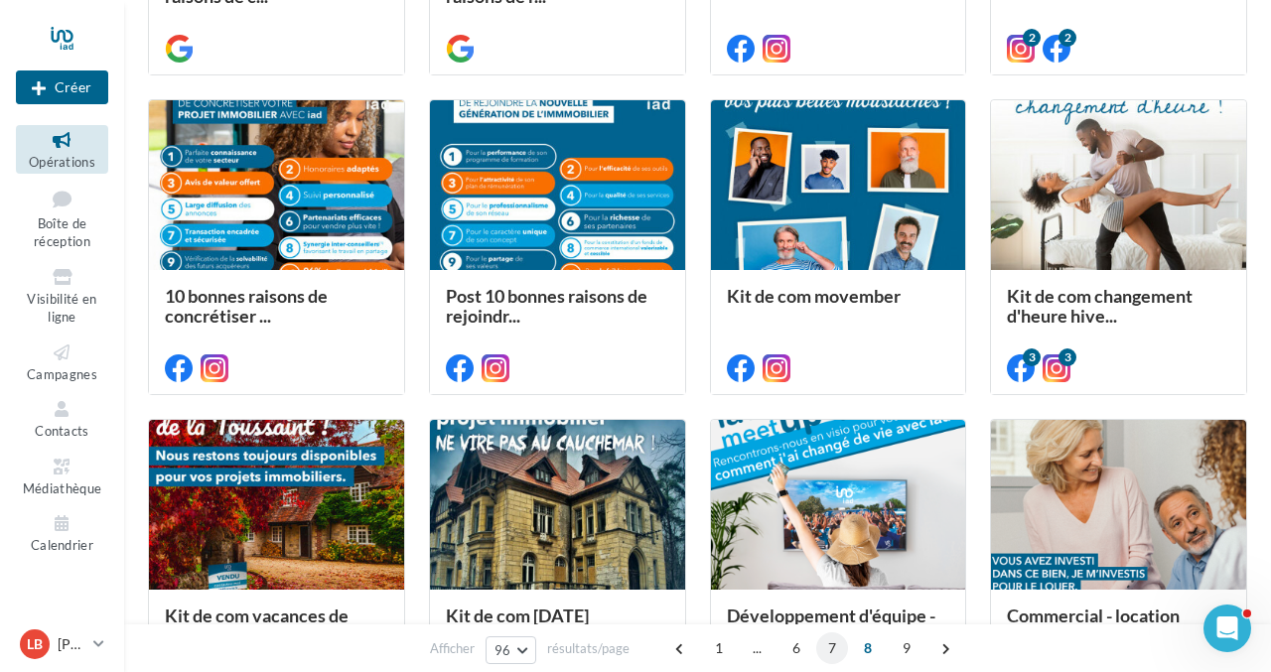
click at [833, 651] on span "7" at bounding box center [832, 649] width 32 height 32
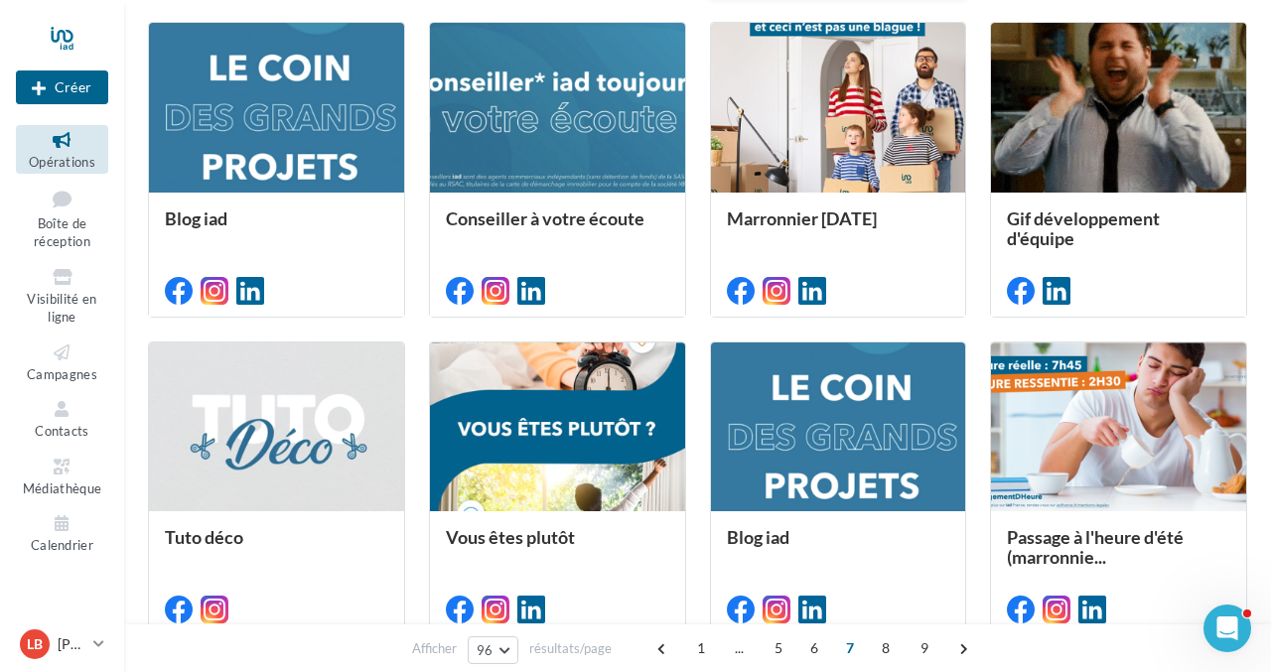
scroll to position [0, 0]
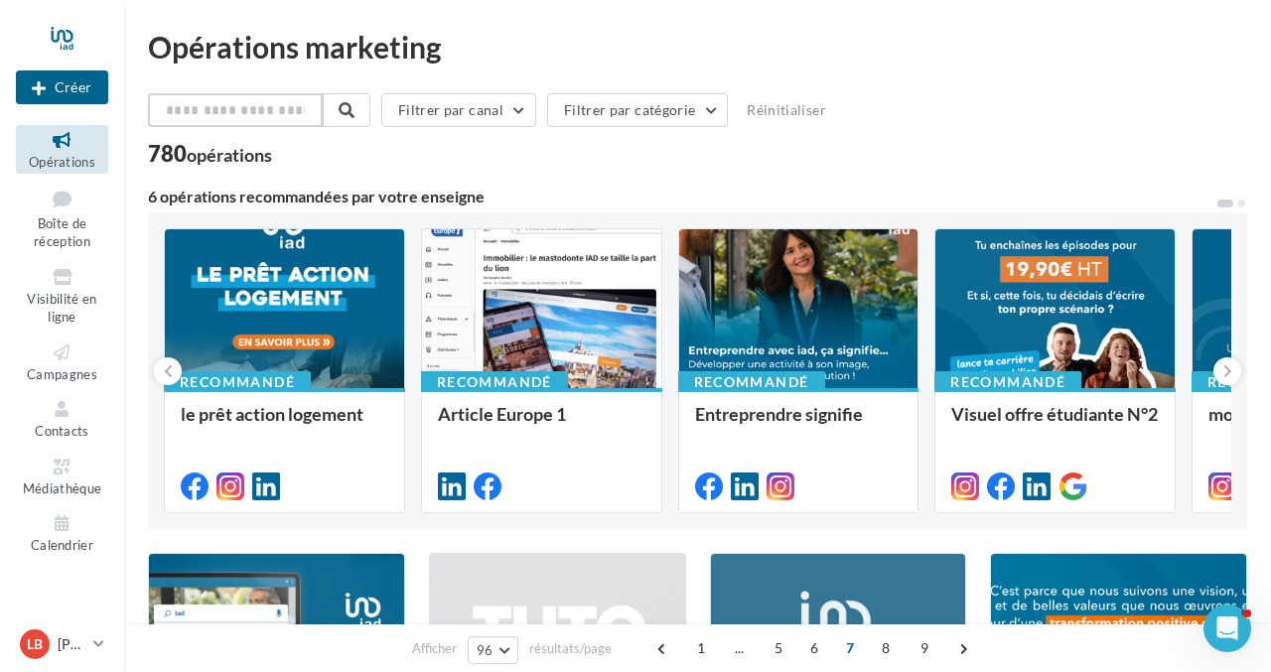
click at [268, 105] on input "text" at bounding box center [235, 110] width 175 height 34
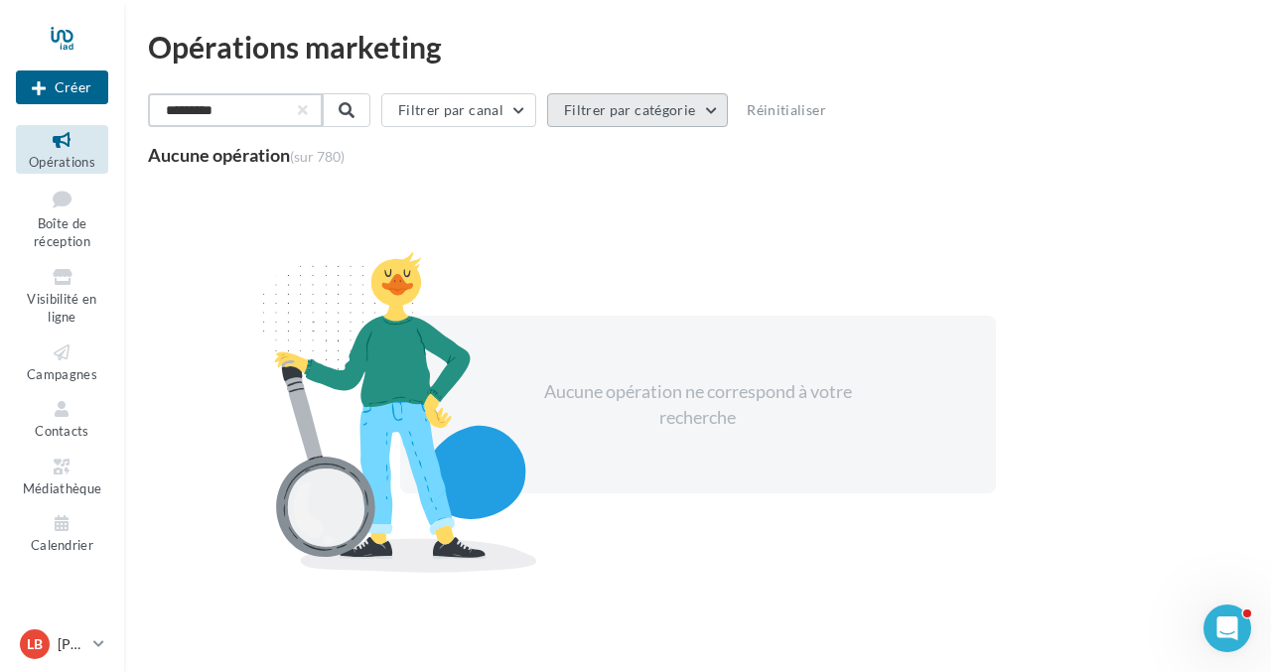
type input "*********"
click at [713, 113] on button "Filtrer par catégorie" at bounding box center [635, 110] width 181 height 34
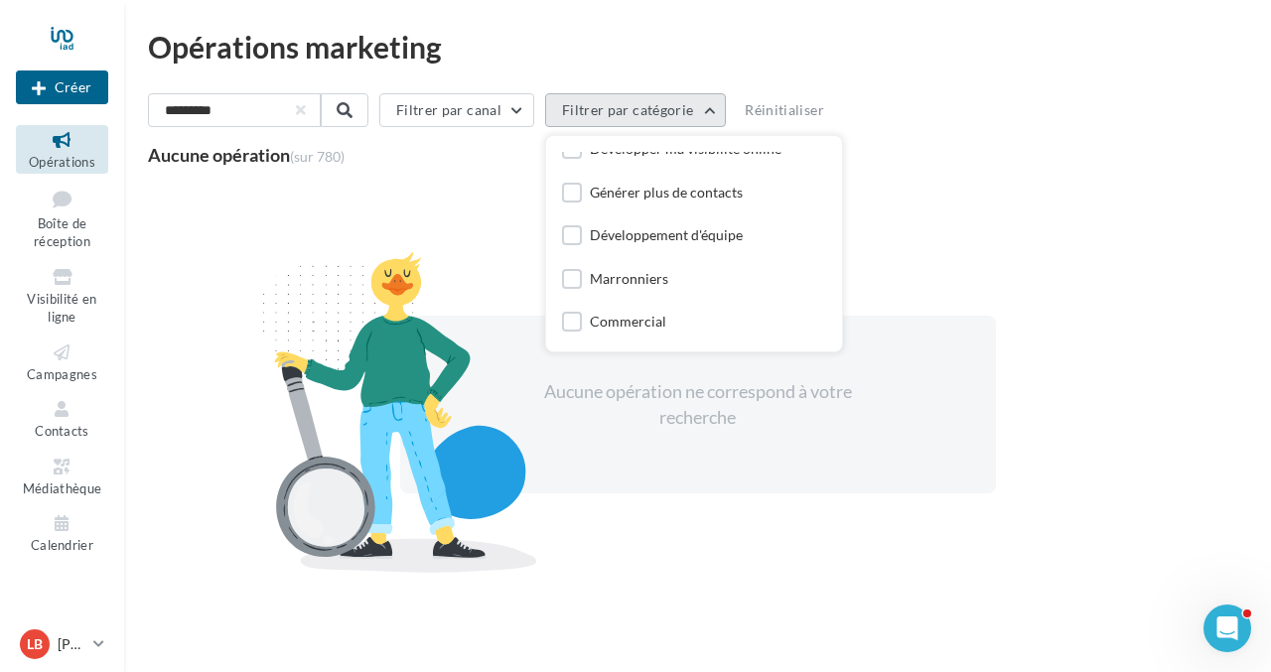
scroll to position [143, 0]
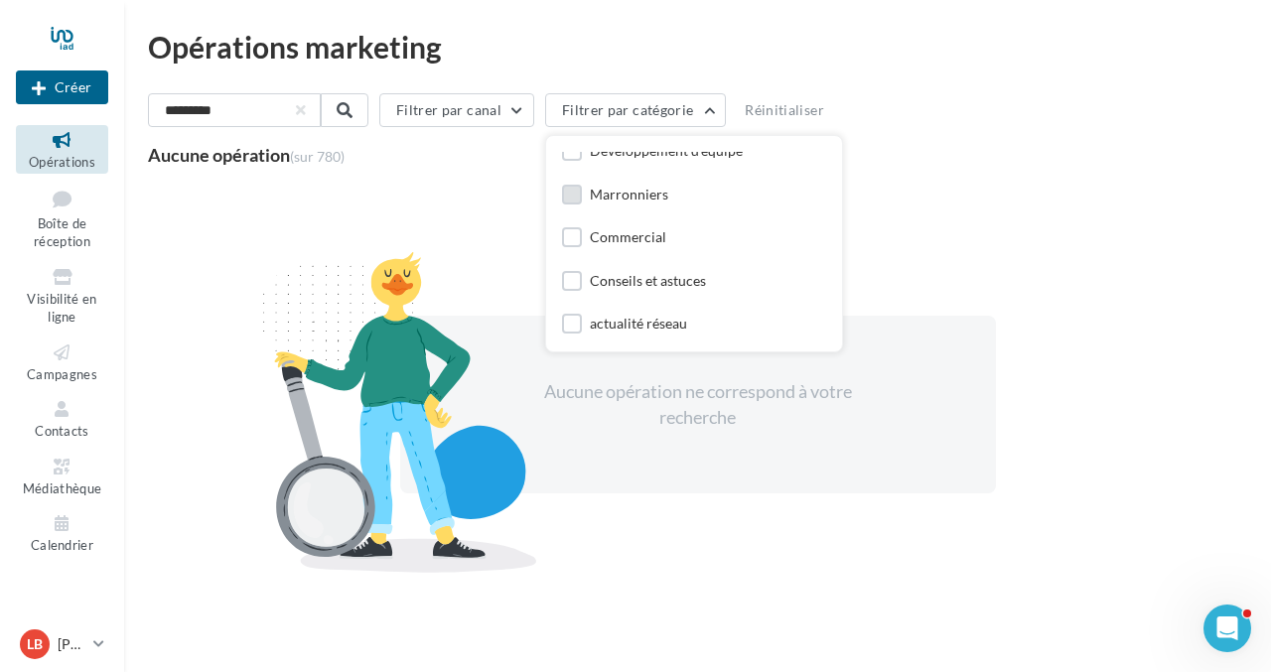
click at [643, 202] on div "Marronniers" at bounding box center [629, 195] width 78 height 20
click at [305, 112] on button "button" at bounding box center [301, 110] width 8 height 8
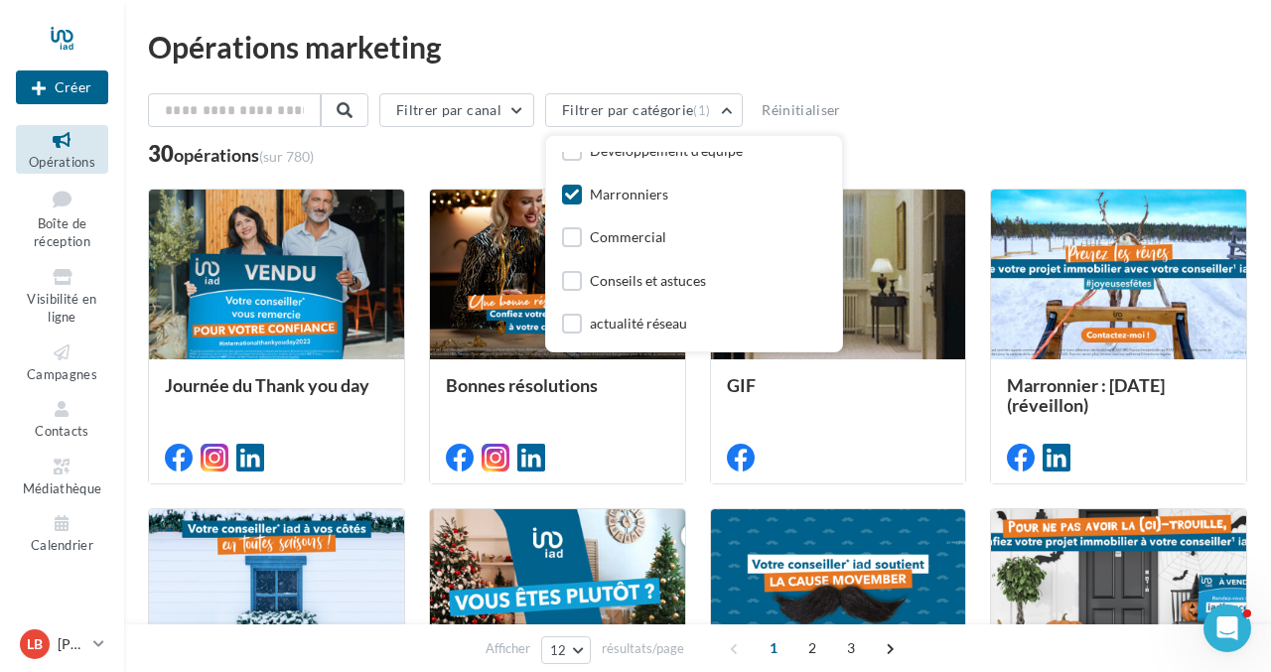
click at [1005, 63] on div "Opérations marketing Filtrer par canal Filtrer par catégorie (1) Toutes les cat…" at bounding box center [698, 609] width 1100 height 1155
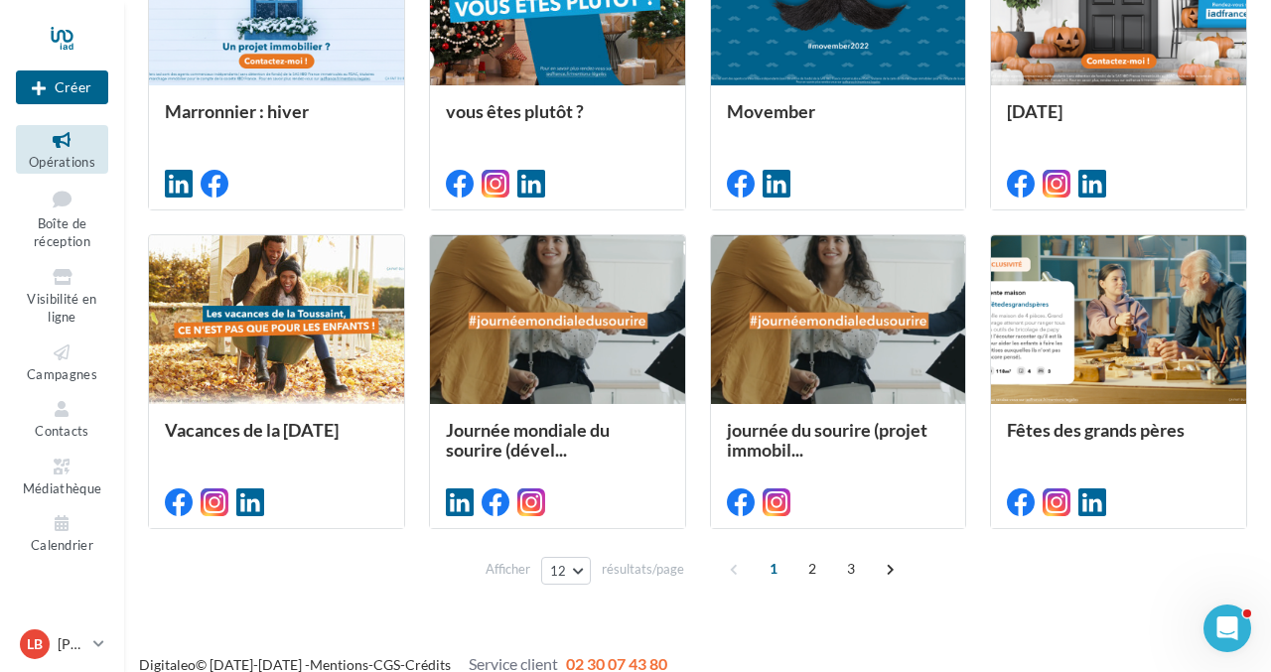
scroll to position [616, 0]
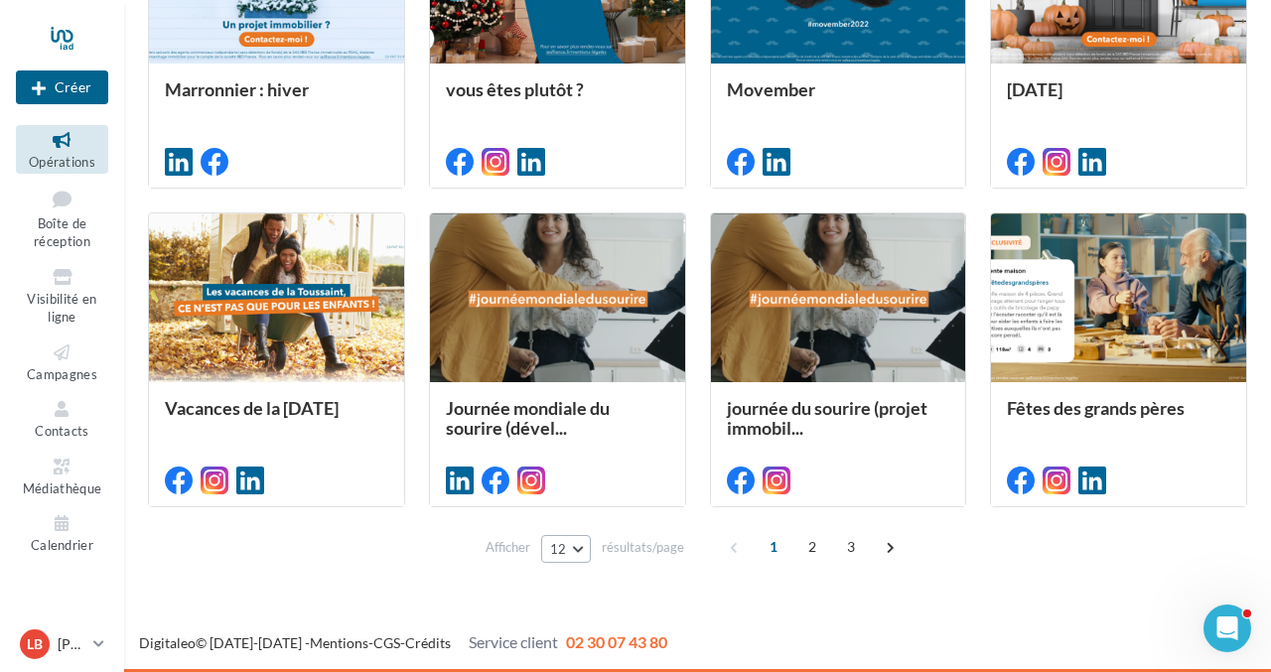
click at [582, 542] on button "12" at bounding box center [566, 549] width 51 height 28
click at [584, 510] on button "96" at bounding box center [610, 513] width 139 height 35
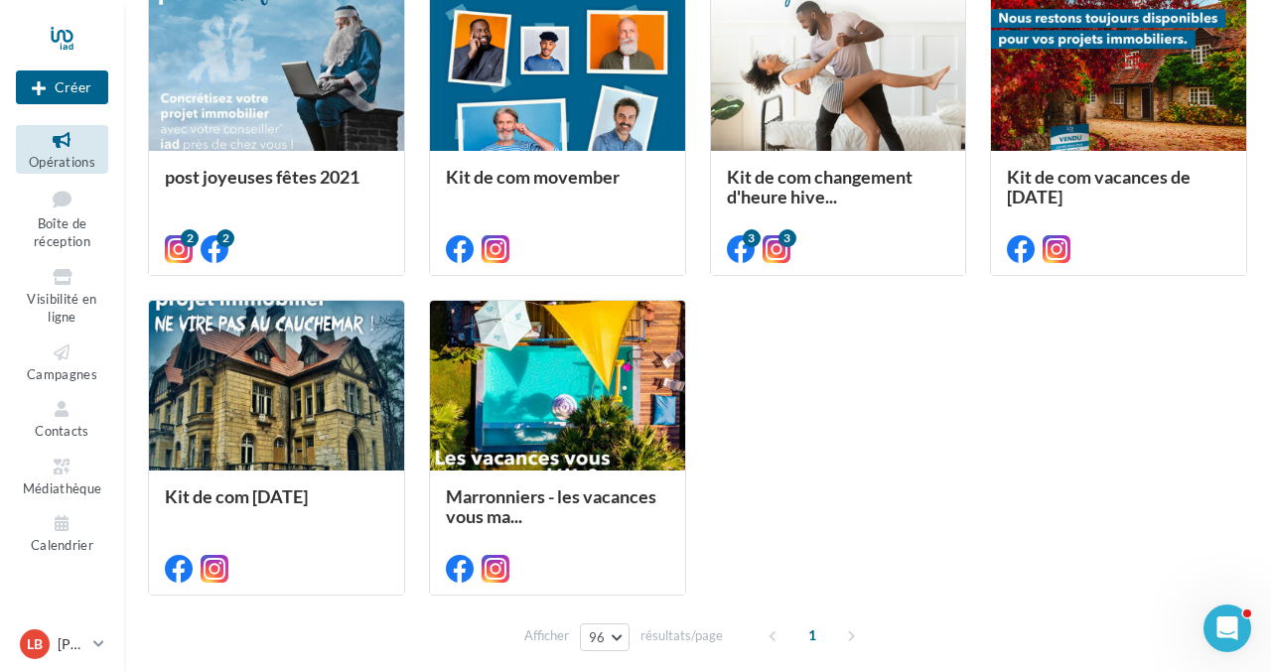
scroll to position [2214, 0]
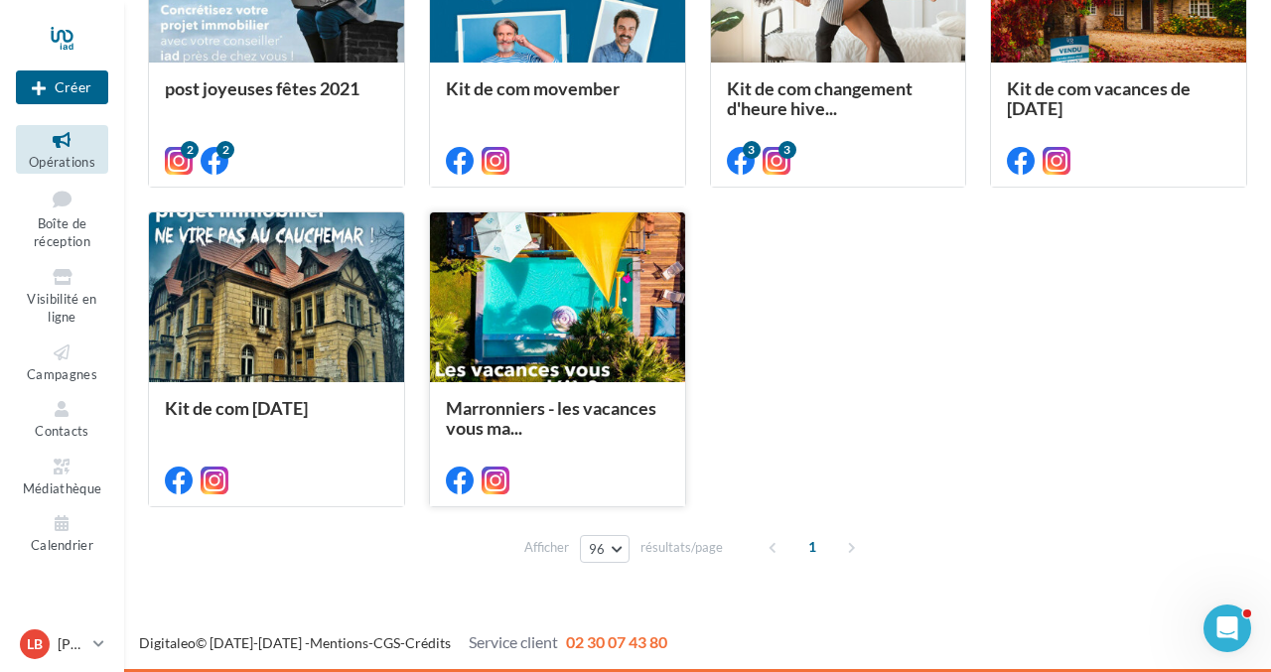
click at [548, 290] on div at bounding box center [557, 299] width 255 height 172
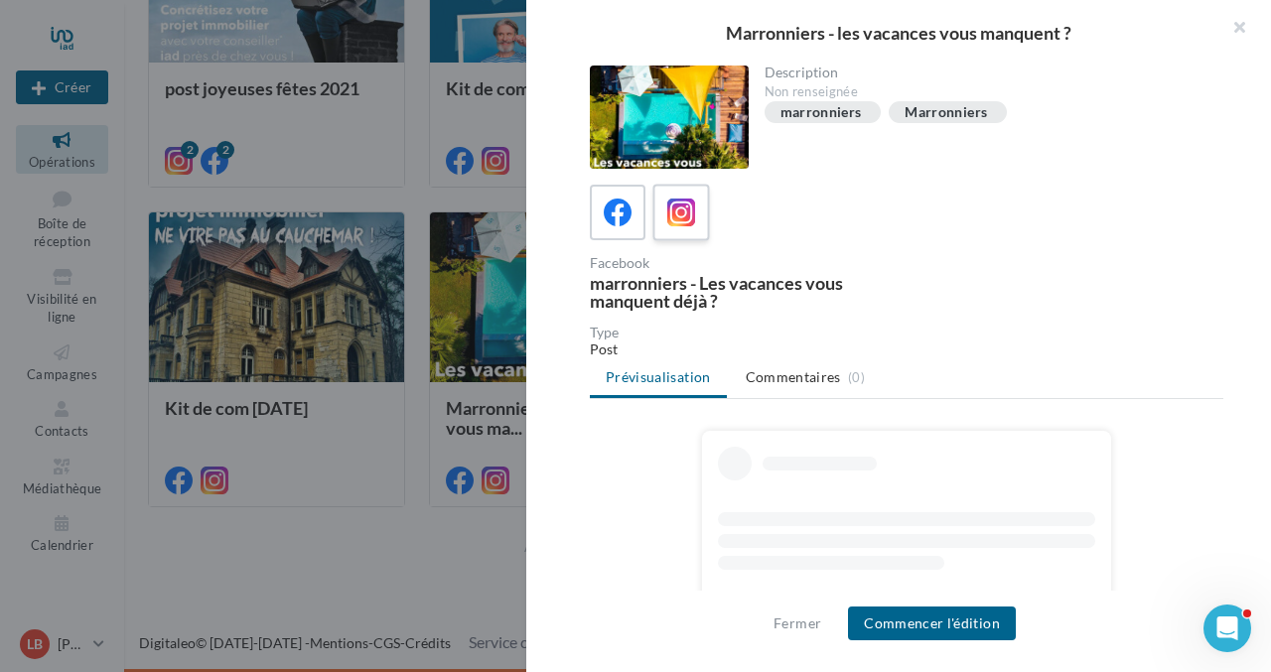
click at [677, 209] on icon at bounding box center [681, 213] width 29 height 29
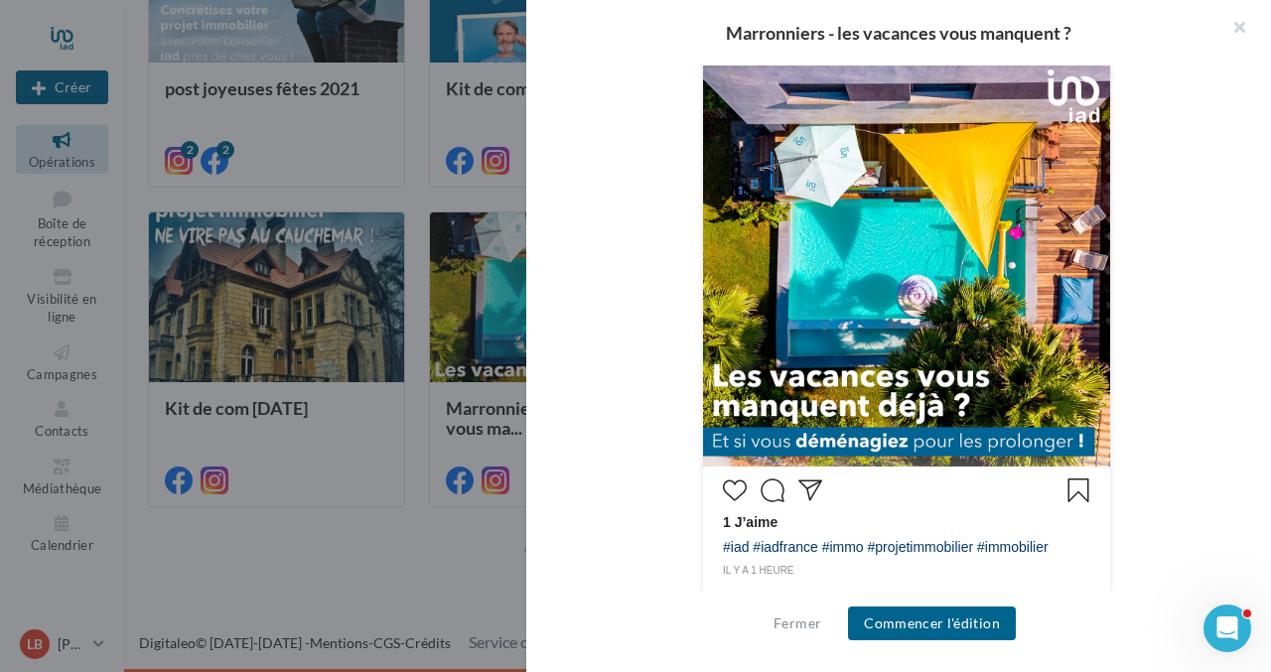
scroll to position [429, 0]
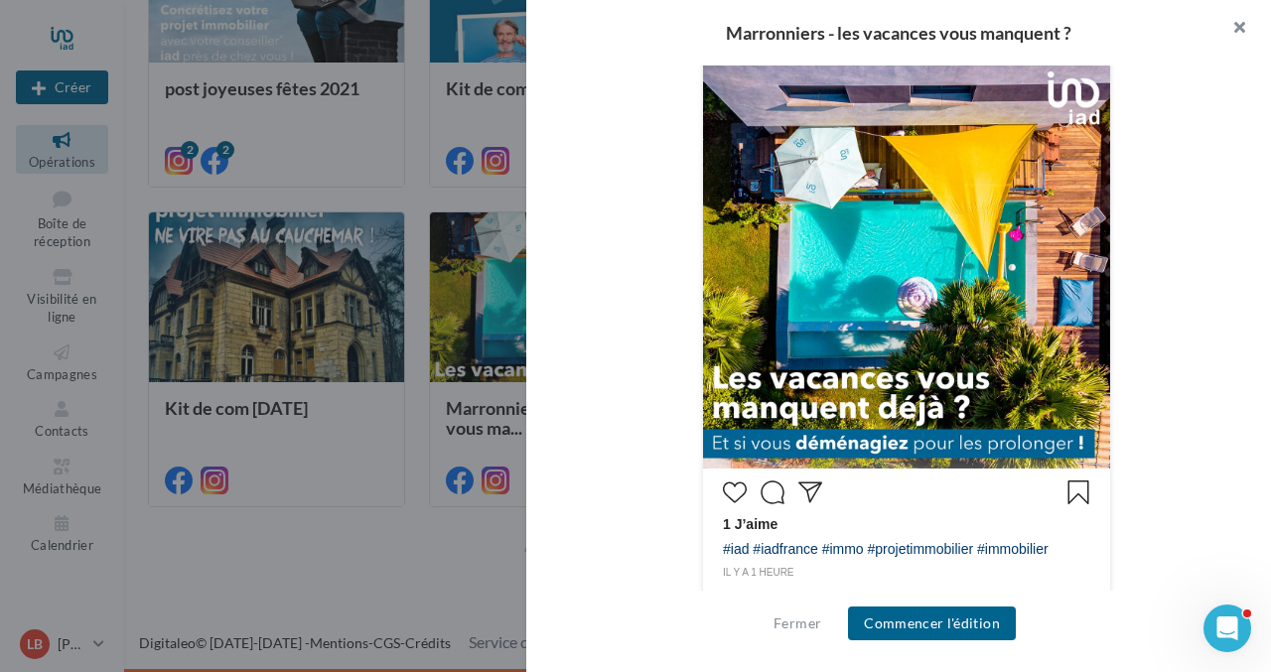
click at [1239, 20] on button "button" at bounding box center [1231, 30] width 79 height 60
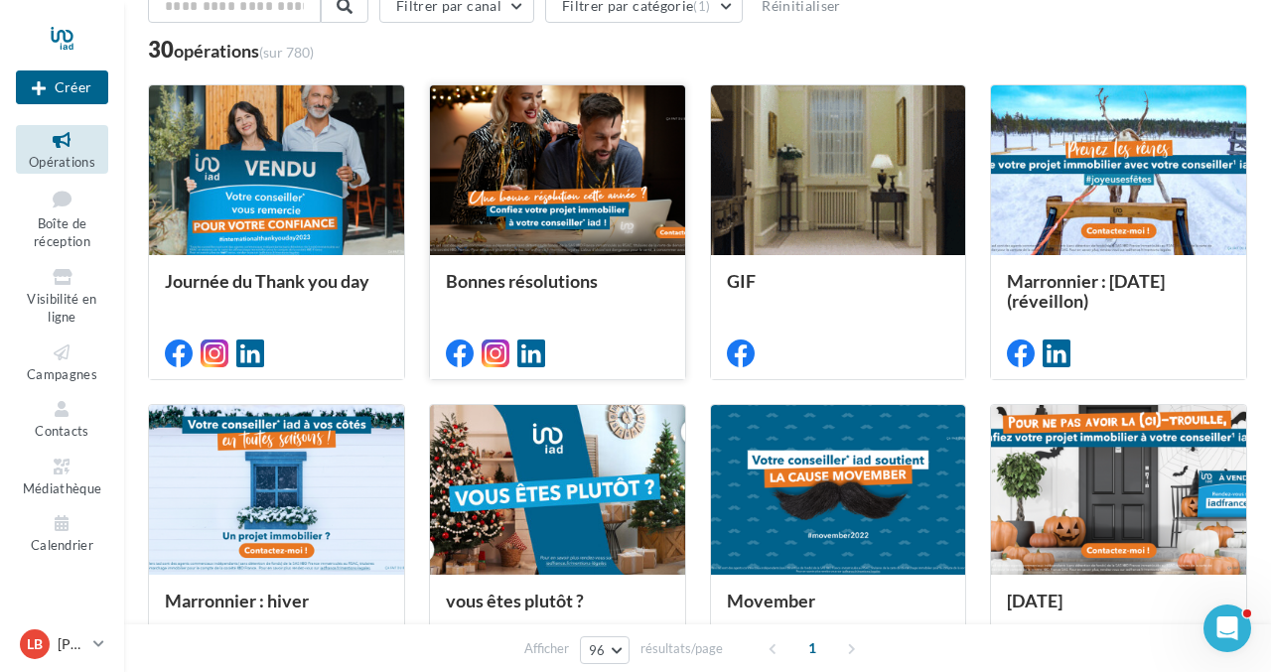
scroll to position [0, 0]
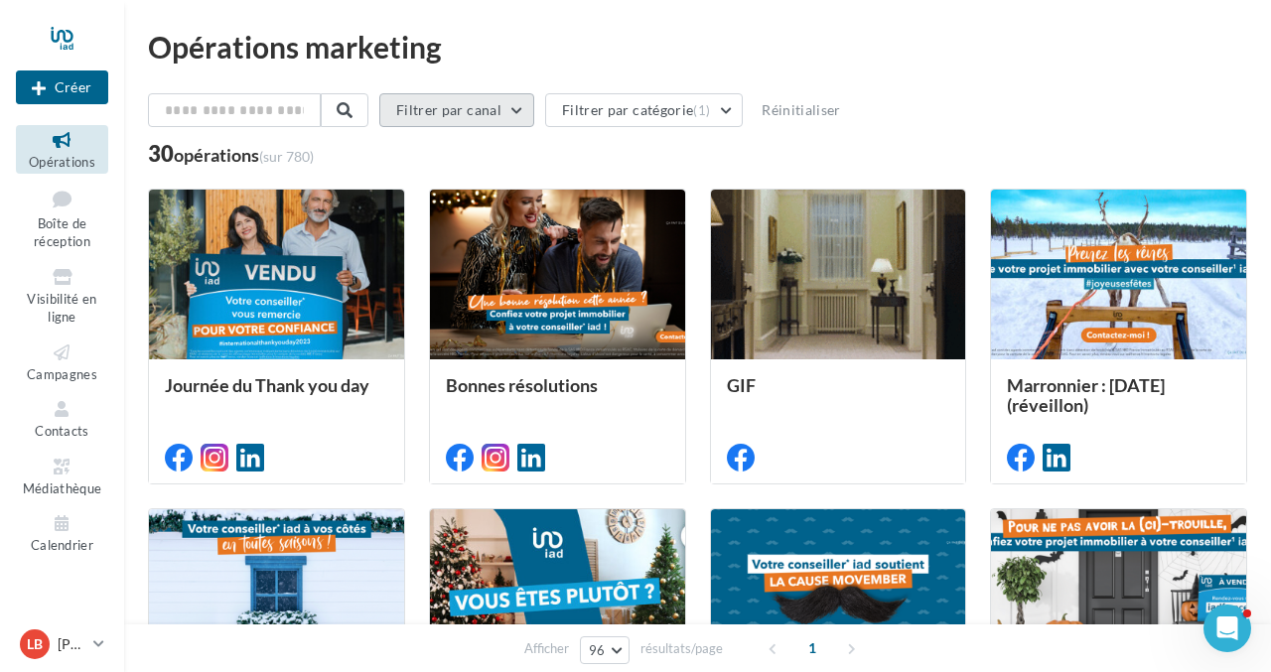
click at [522, 107] on button "Filtrer par canal" at bounding box center [456, 110] width 155 height 34
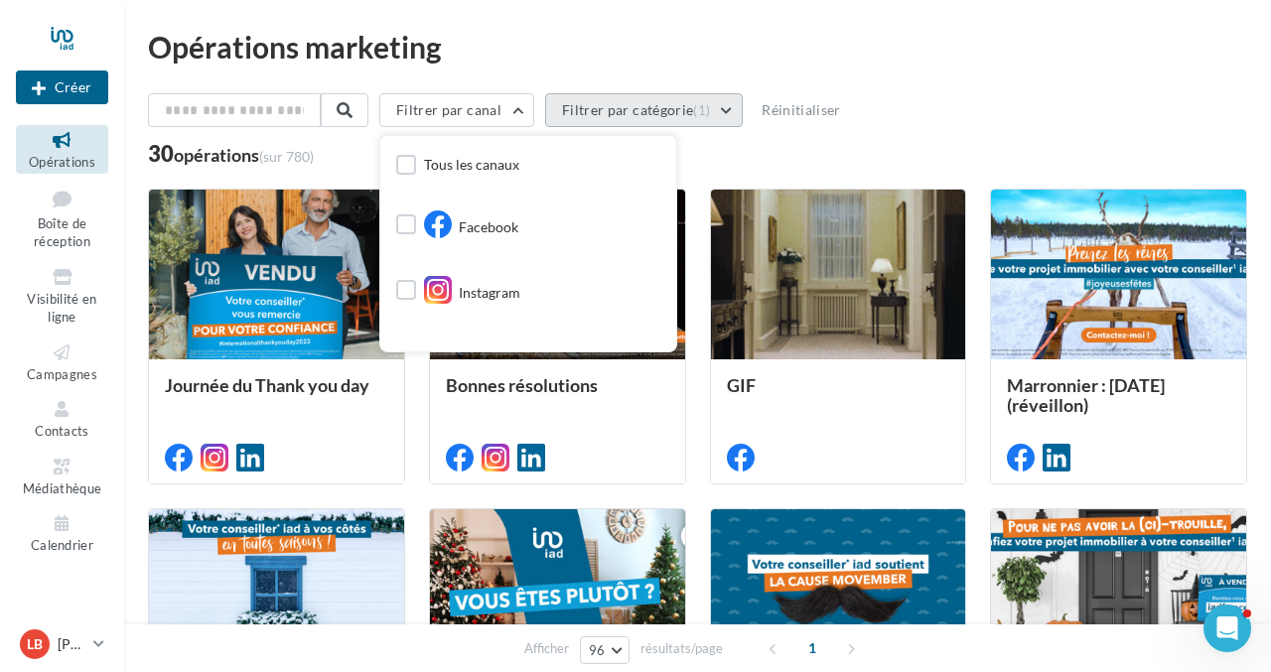
click at [735, 108] on button "Filtrer par catégorie (1)" at bounding box center [644, 110] width 198 height 34
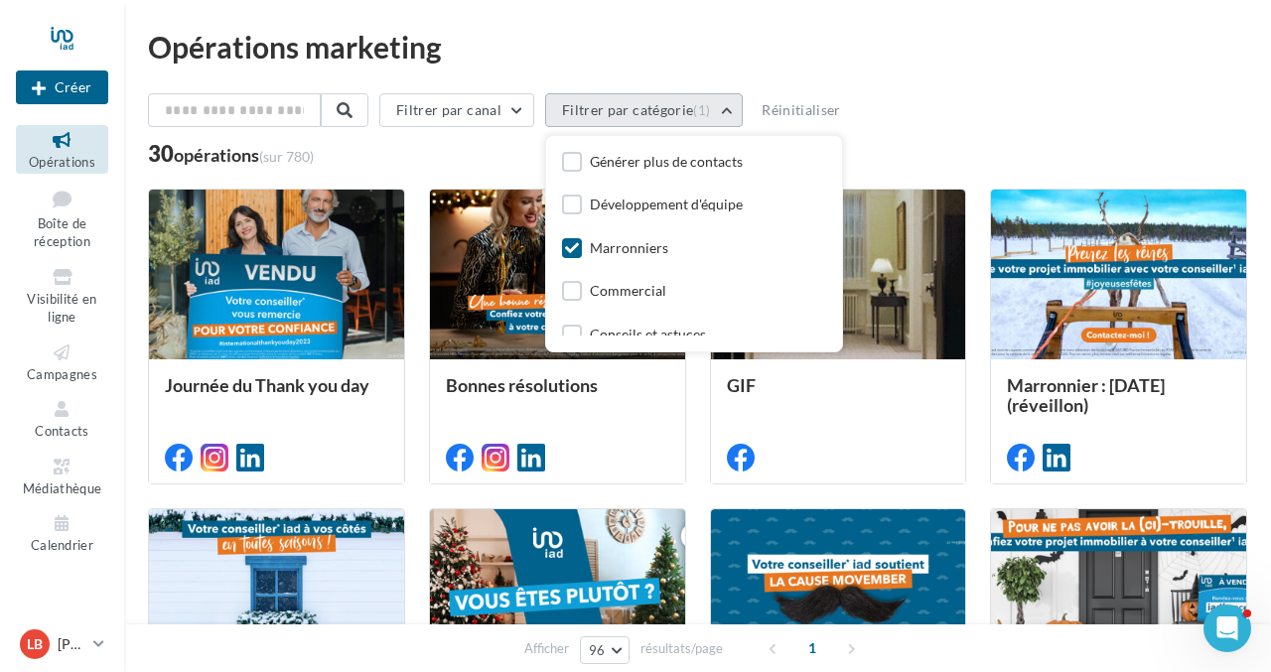
scroll to position [107, 0]
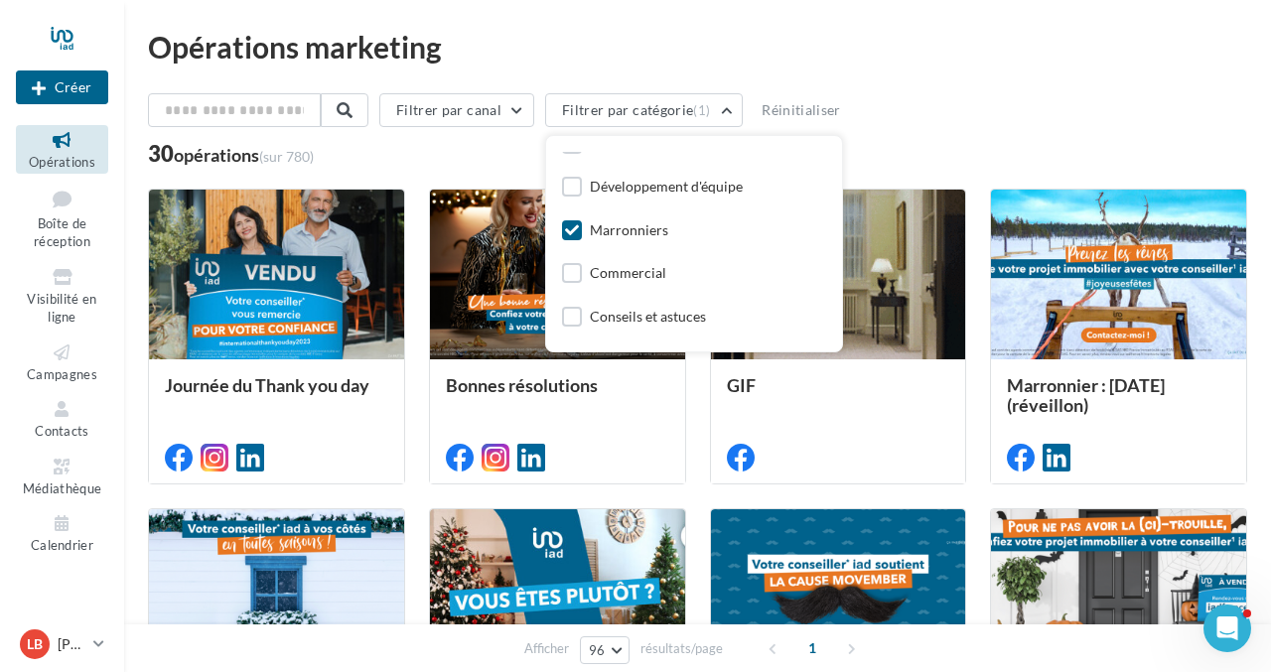
click at [645, 230] on div "Marronniers" at bounding box center [629, 231] width 78 height 20
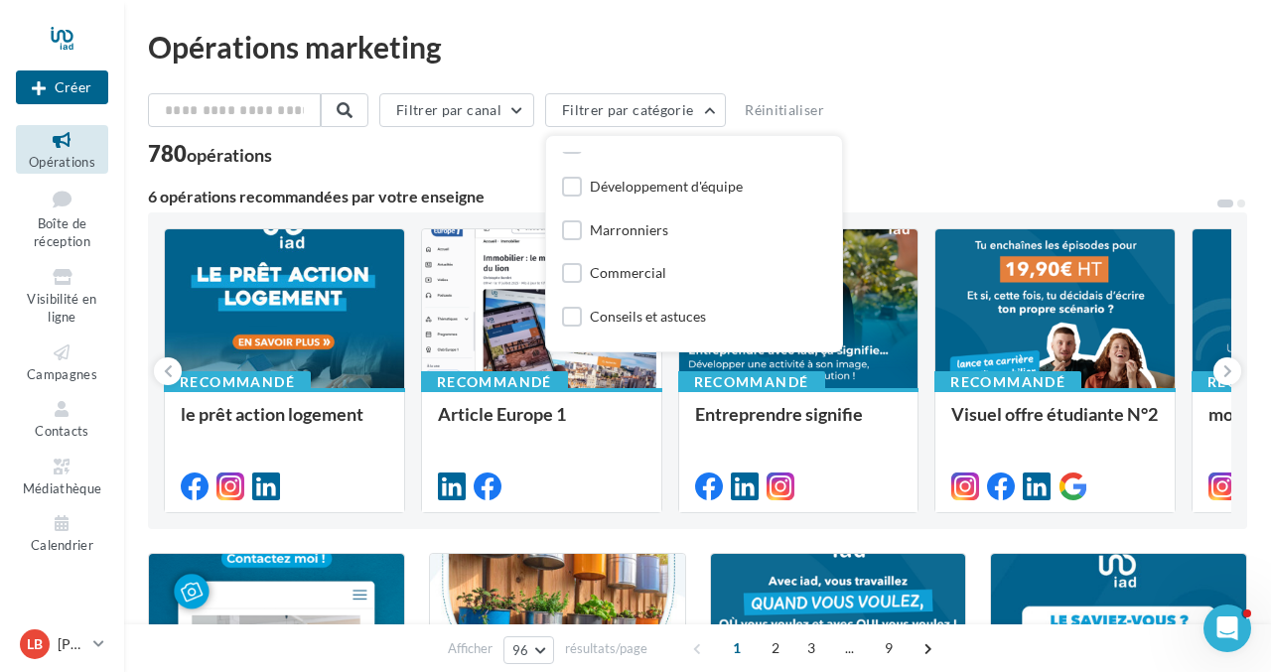
click at [950, 134] on div "Filtrer par canal Filtrer par catégorie Toutes les catégories Développer ma vis…" at bounding box center [698, 114] width 1100 height 42
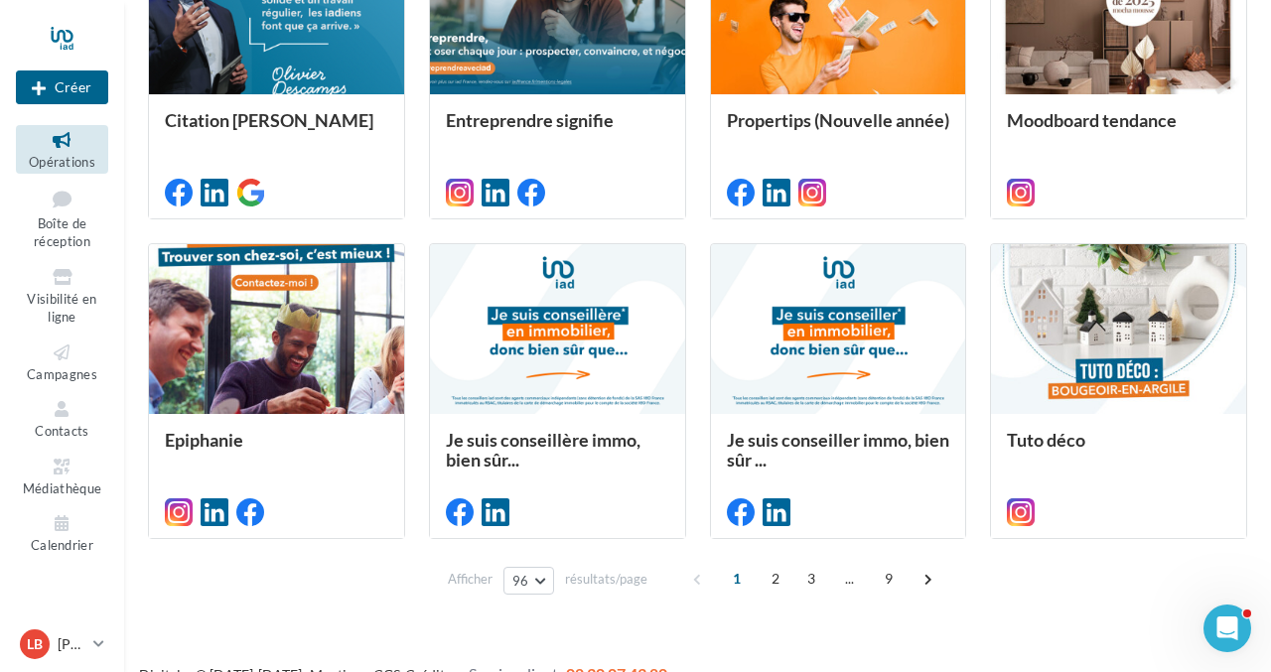
scroll to position [7692, 0]
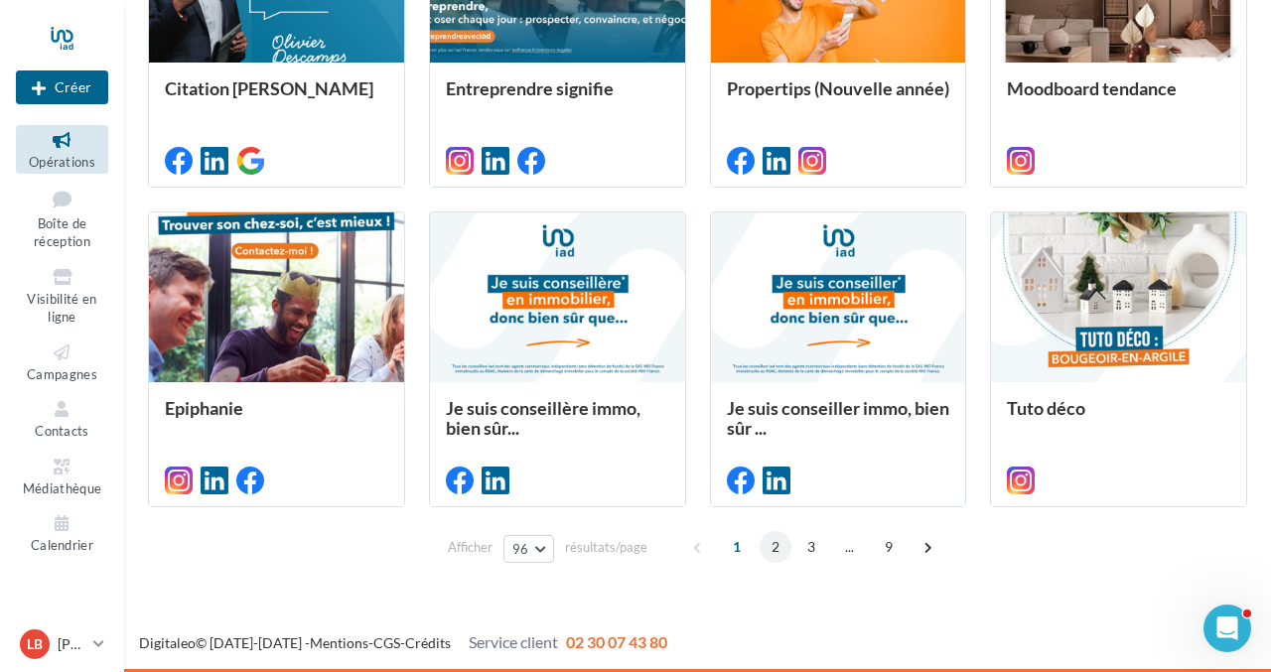
click at [775, 549] on span "2" at bounding box center [776, 547] width 32 height 32
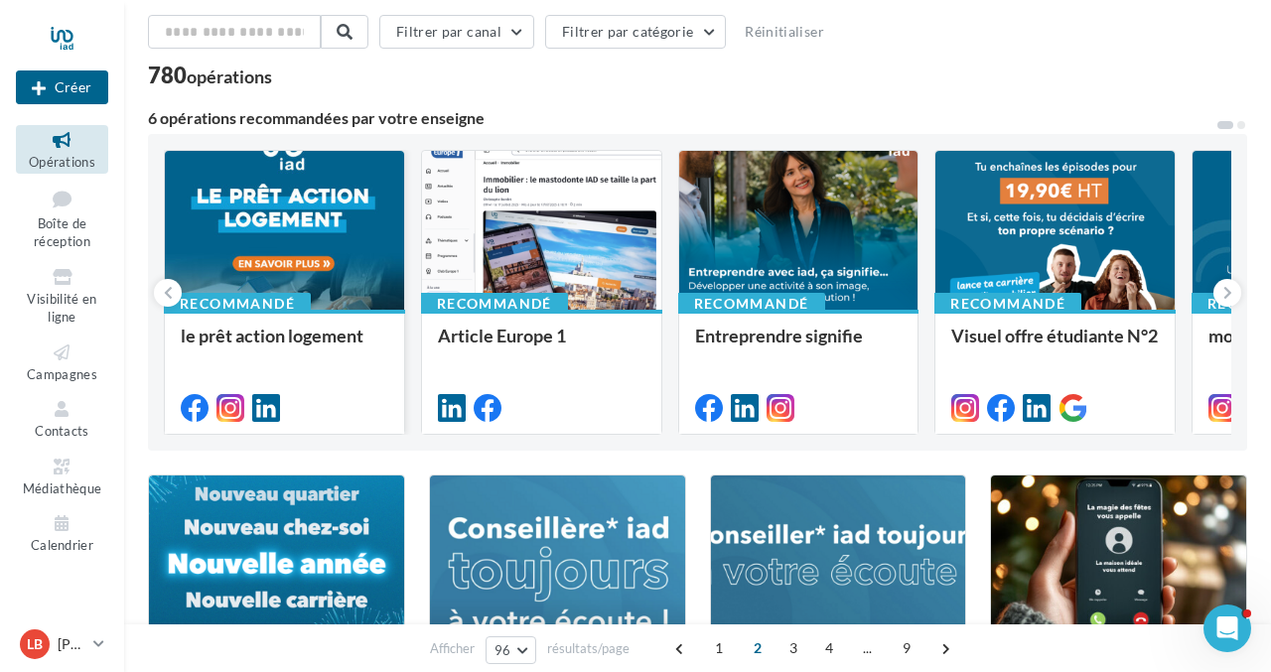
scroll to position [62, 0]
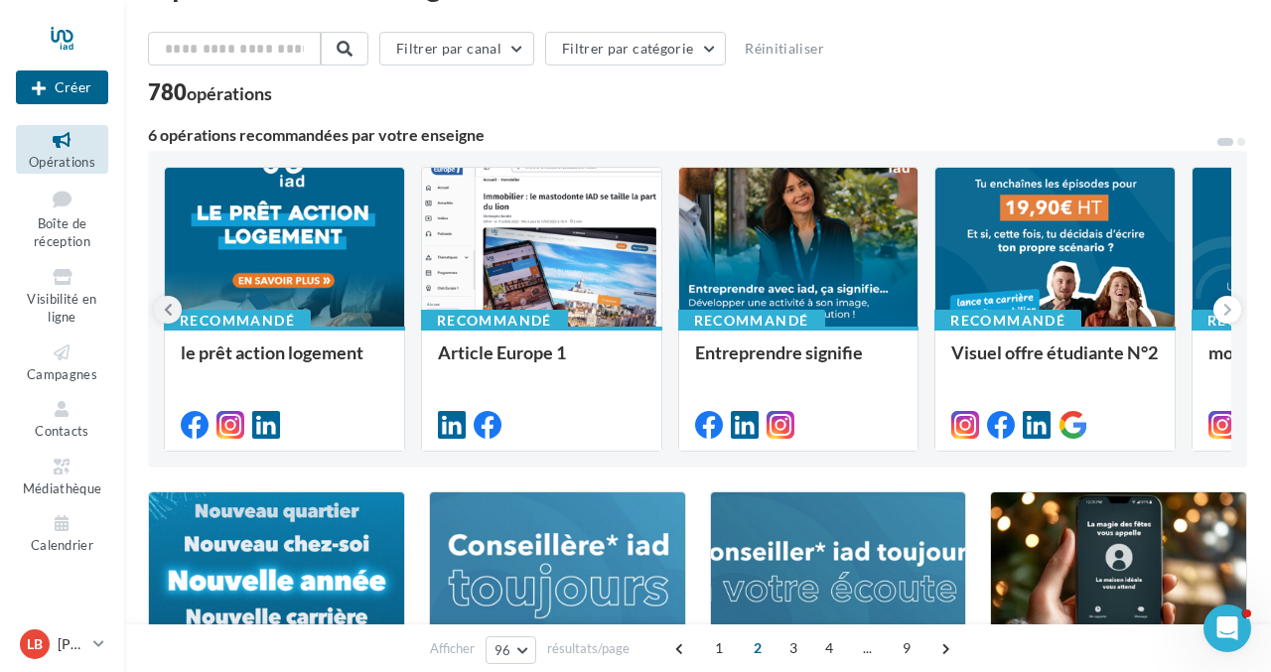
click at [170, 309] on icon at bounding box center [168, 310] width 9 height 20
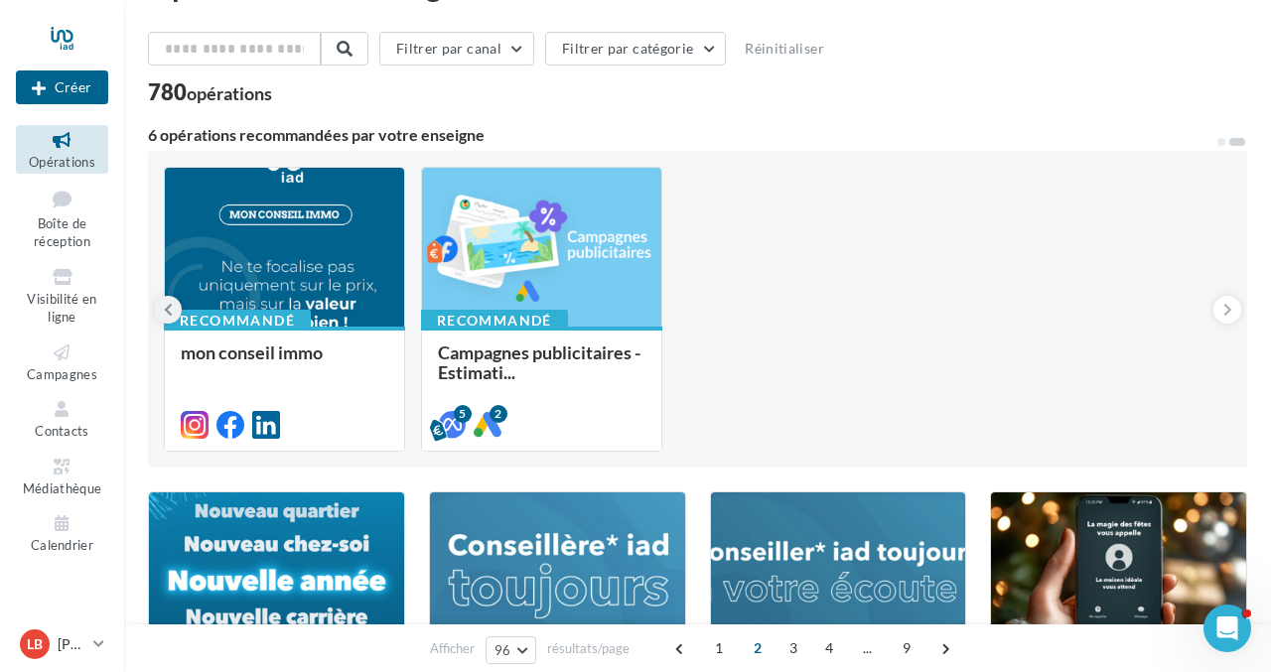
click at [170, 309] on icon at bounding box center [168, 310] width 9 height 20
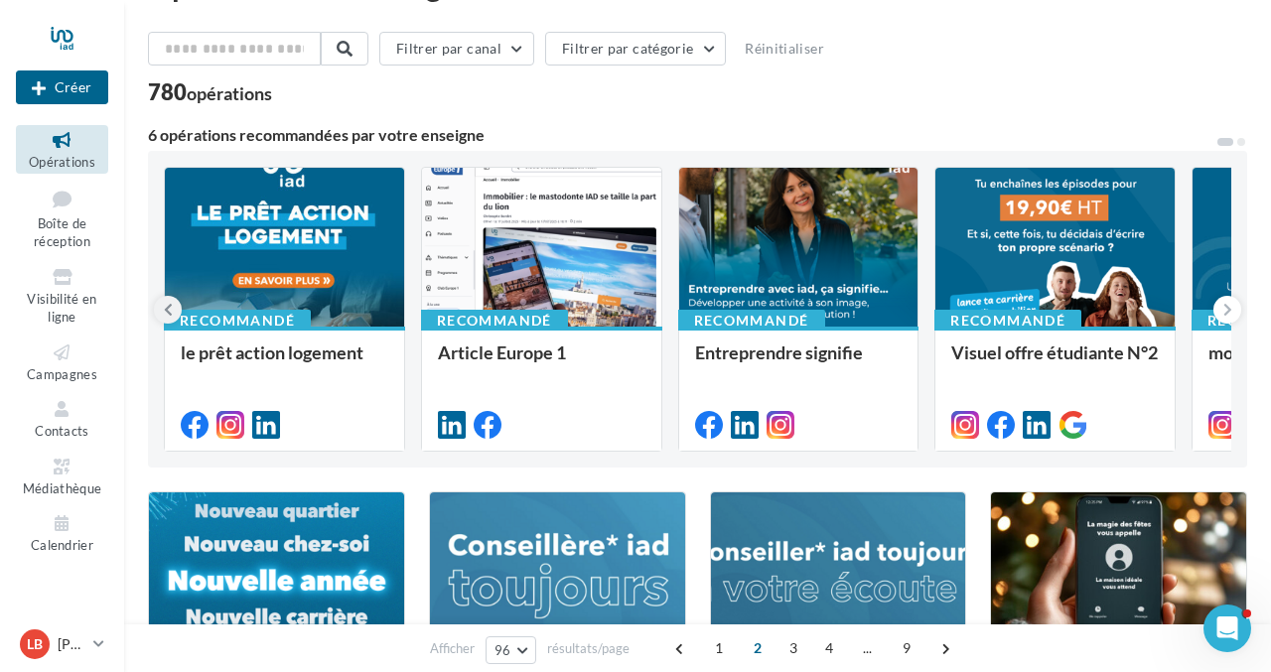
click at [170, 309] on icon at bounding box center [168, 310] width 9 height 20
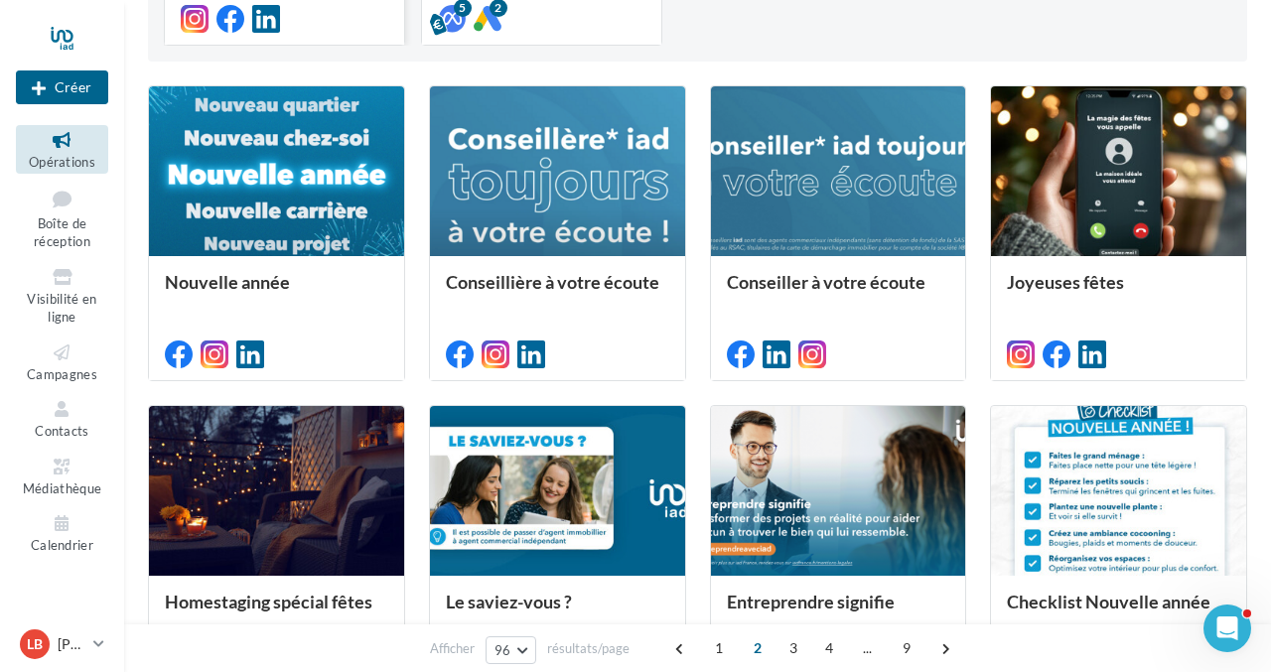
scroll to position [497, 0]
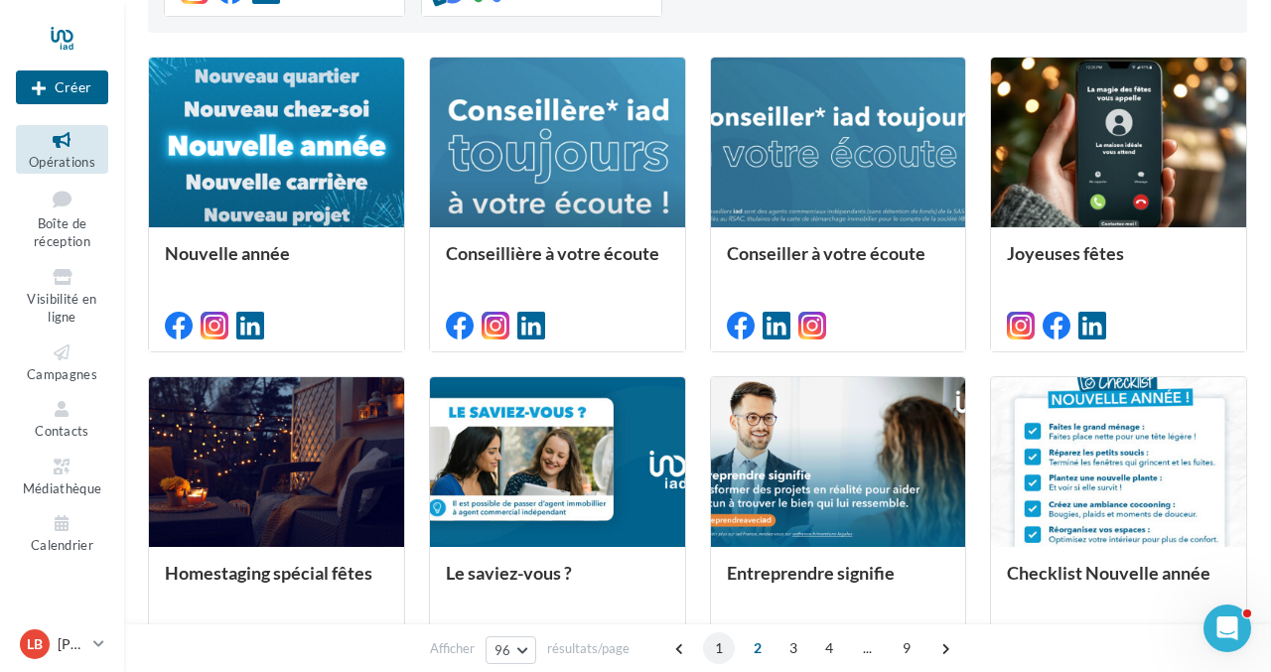
click at [709, 647] on span "1" at bounding box center [719, 649] width 32 height 32
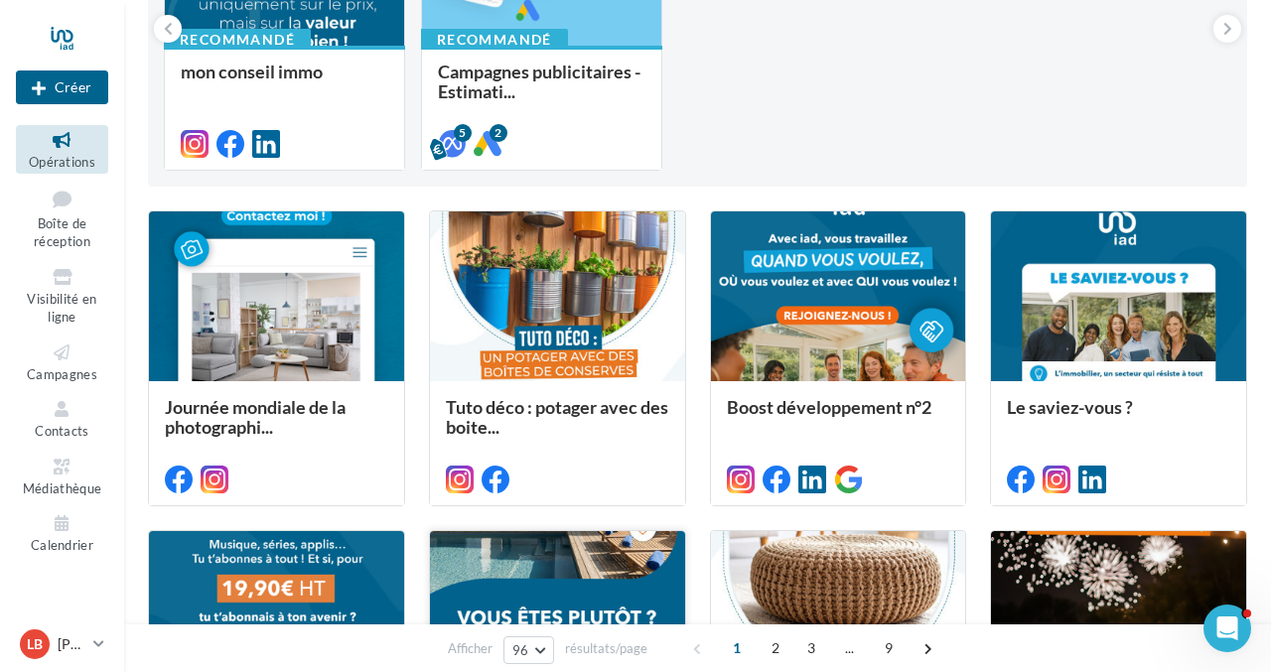
scroll to position [345, 0]
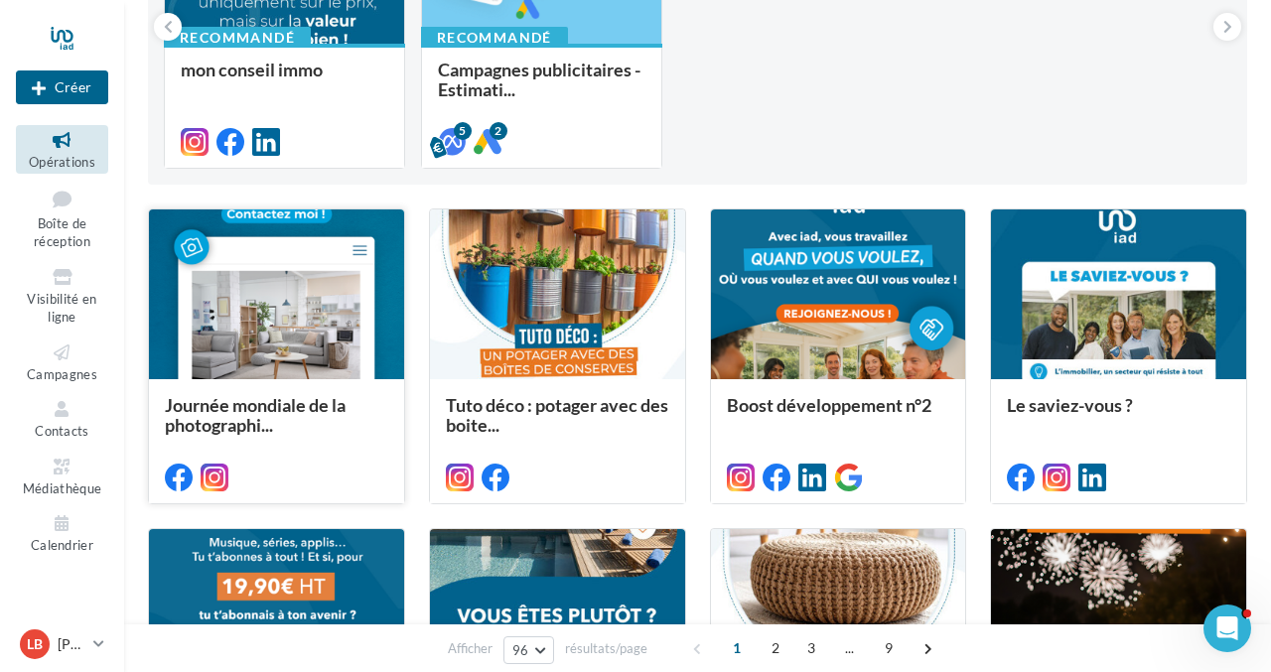
click at [235, 309] on div at bounding box center [276, 296] width 255 height 172
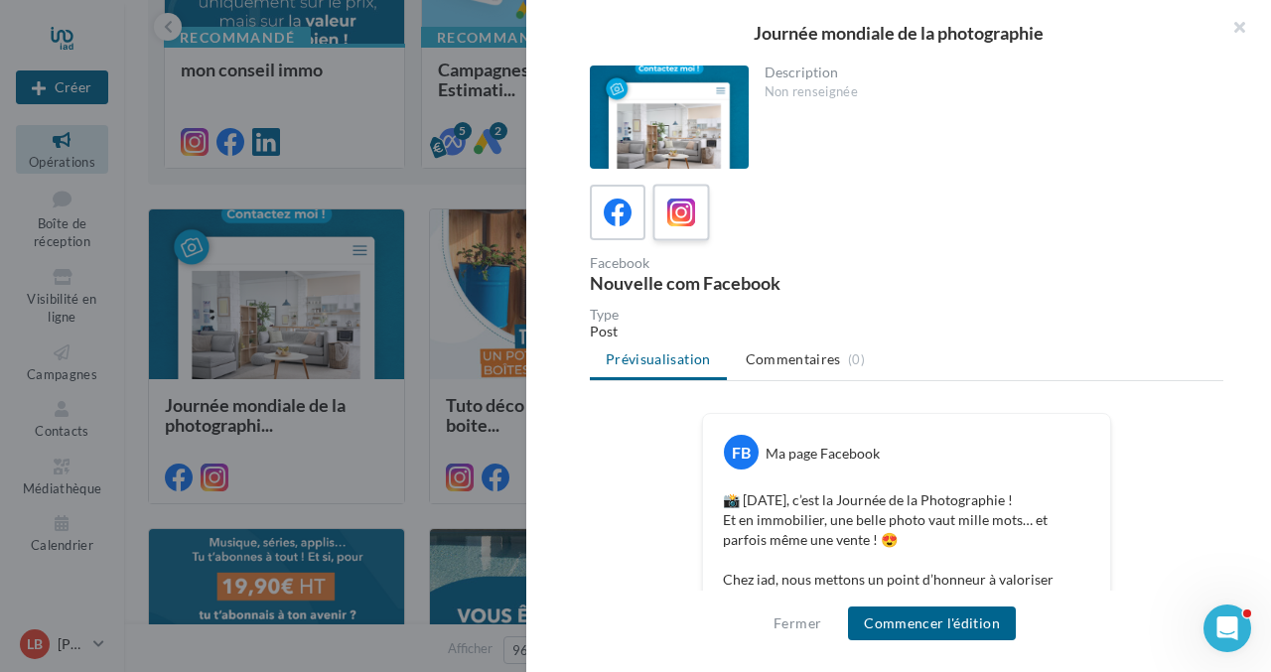
click at [687, 206] on icon at bounding box center [681, 213] width 29 height 29
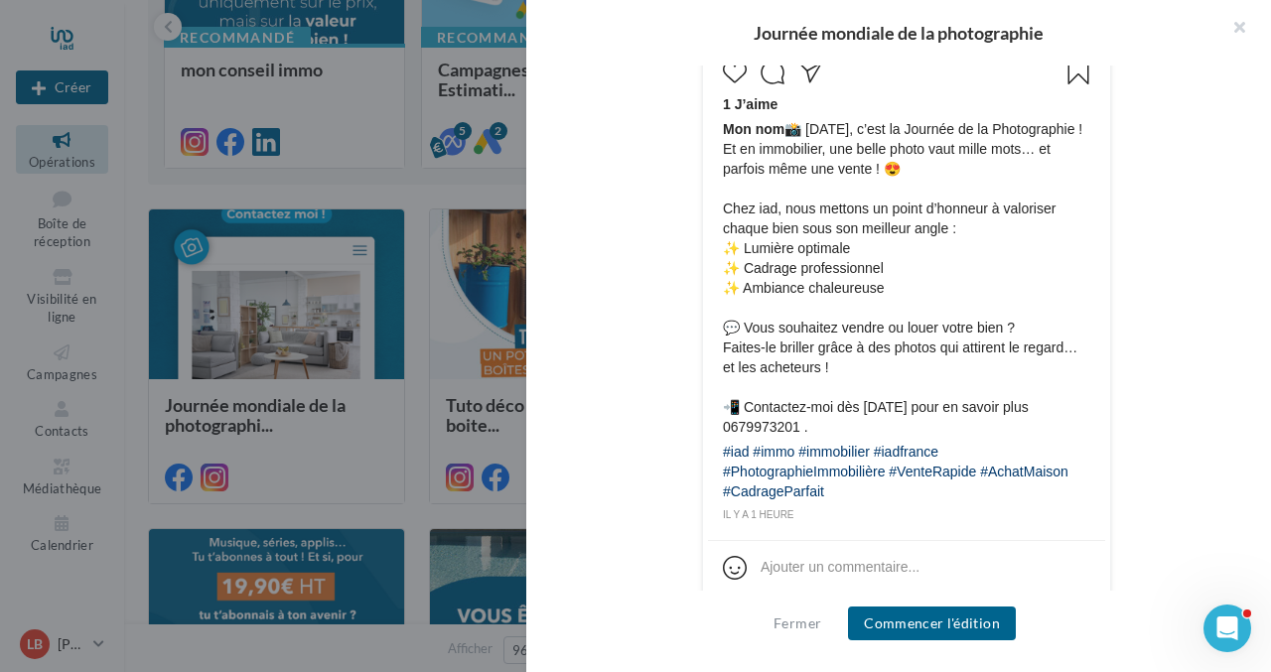
scroll to position [950, 0]
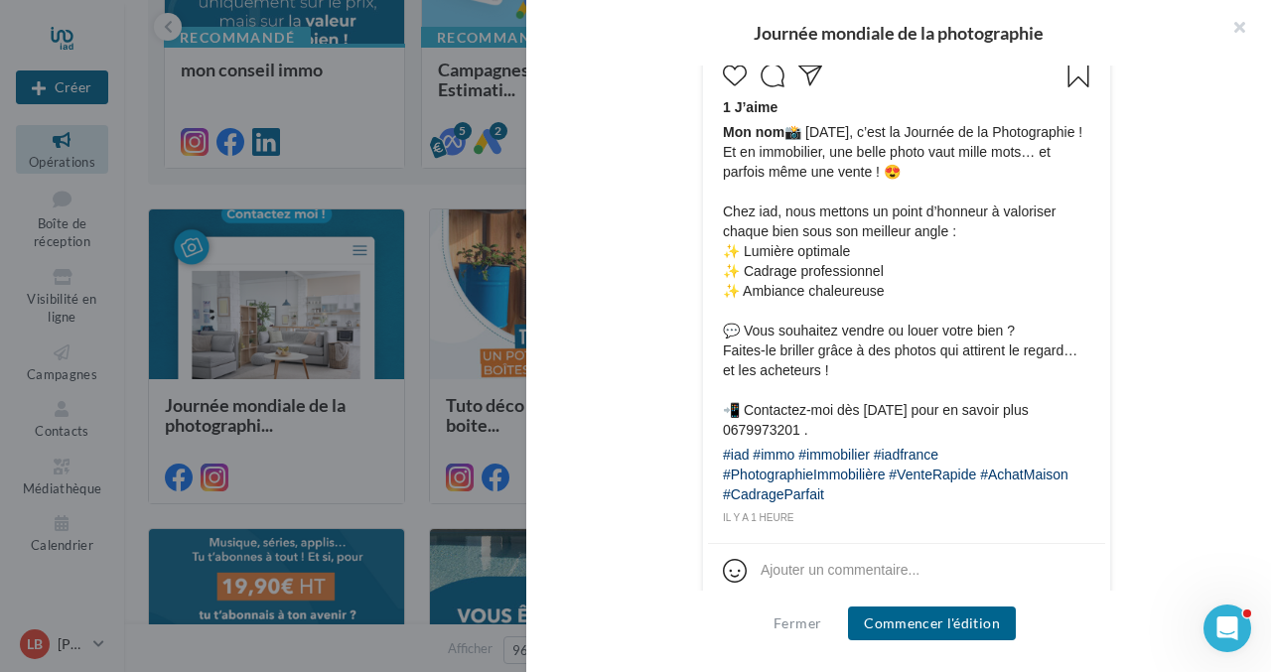
drag, startPoint x: 788, startPoint y: 131, endPoint x: 877, endPoint y: 525, distance: 404.3
click at [877, 525] on div "1 J’aime Mon nom 📸 [DATE], c’est la Journée de la Photographie ! Et en immobili…" at bounding box center [906, 292] width 397 height 471
copy div "📸 [DATE], c’est la Journée de la Photographie ! Et en immobilier, une belle pho…"
drag, startPoint x: 754, startPoint y: 30, endPoint x: 1045, endPoint y: 48, distance: 291.6
click at [1045, 48] on div "Journée mondiale de la photographie" at bounding box center [898, 33] width 745 height 66
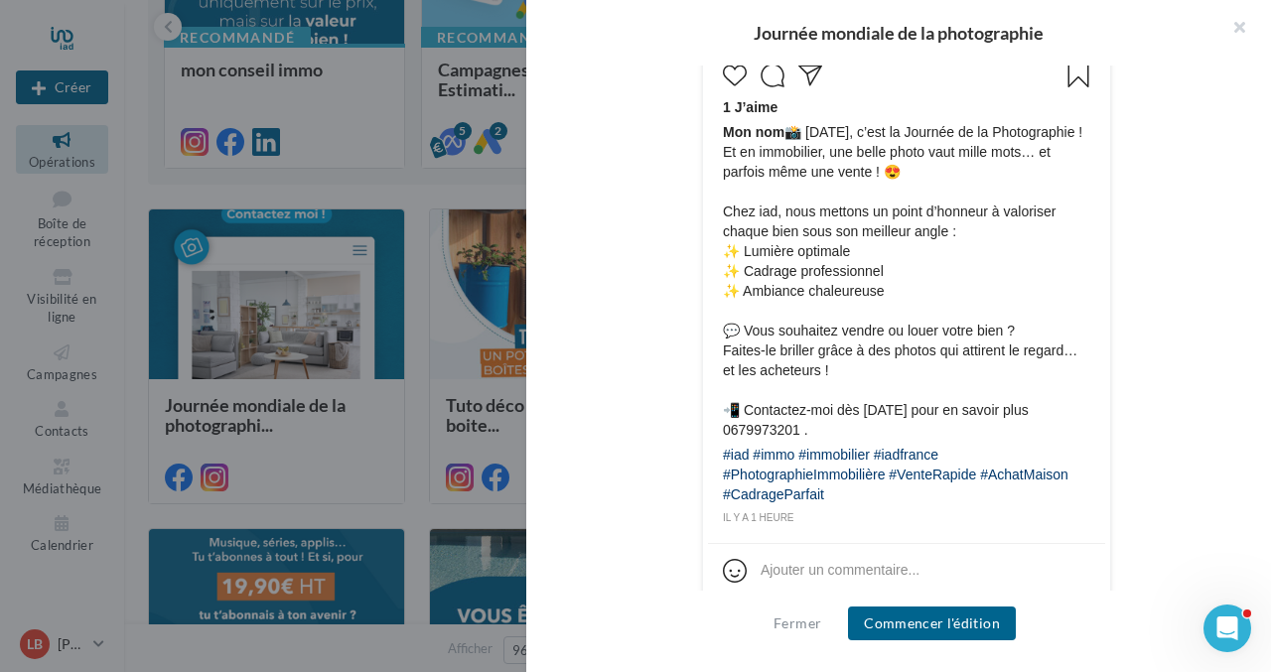
copy div "Journée mondiale de la photographie"
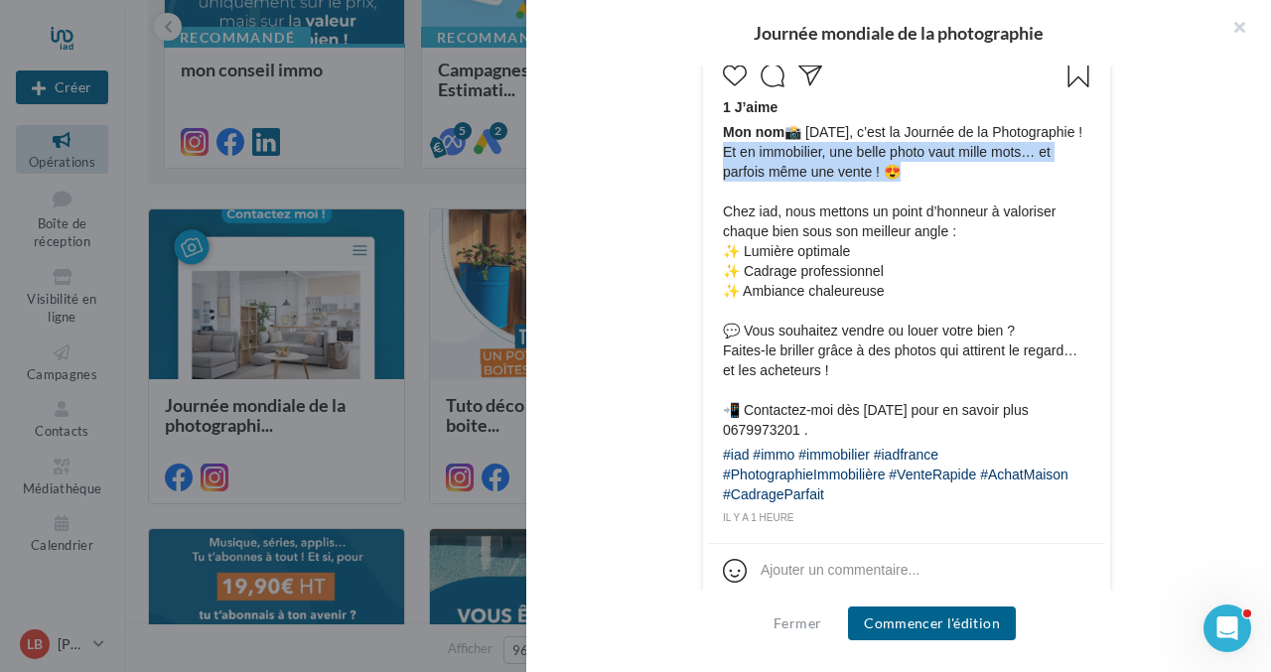
drag, startPoint x: 725, startPoint y: 172, endPoint x: 919, endPoint y: 195, distance: 195.0
click at [919, 195] on span "Mon nom 📸 [DATE], c’est la Journée de la Photographie ! Et en immobilier, une b…" at bounding box center [907, 281] width 368 height 318
copy span "Et en immobilier, une belle photo vaut mille mots… et parfois même une vente ! 😍"
